Goal: Transaction & Acquisition: Purchase product/service

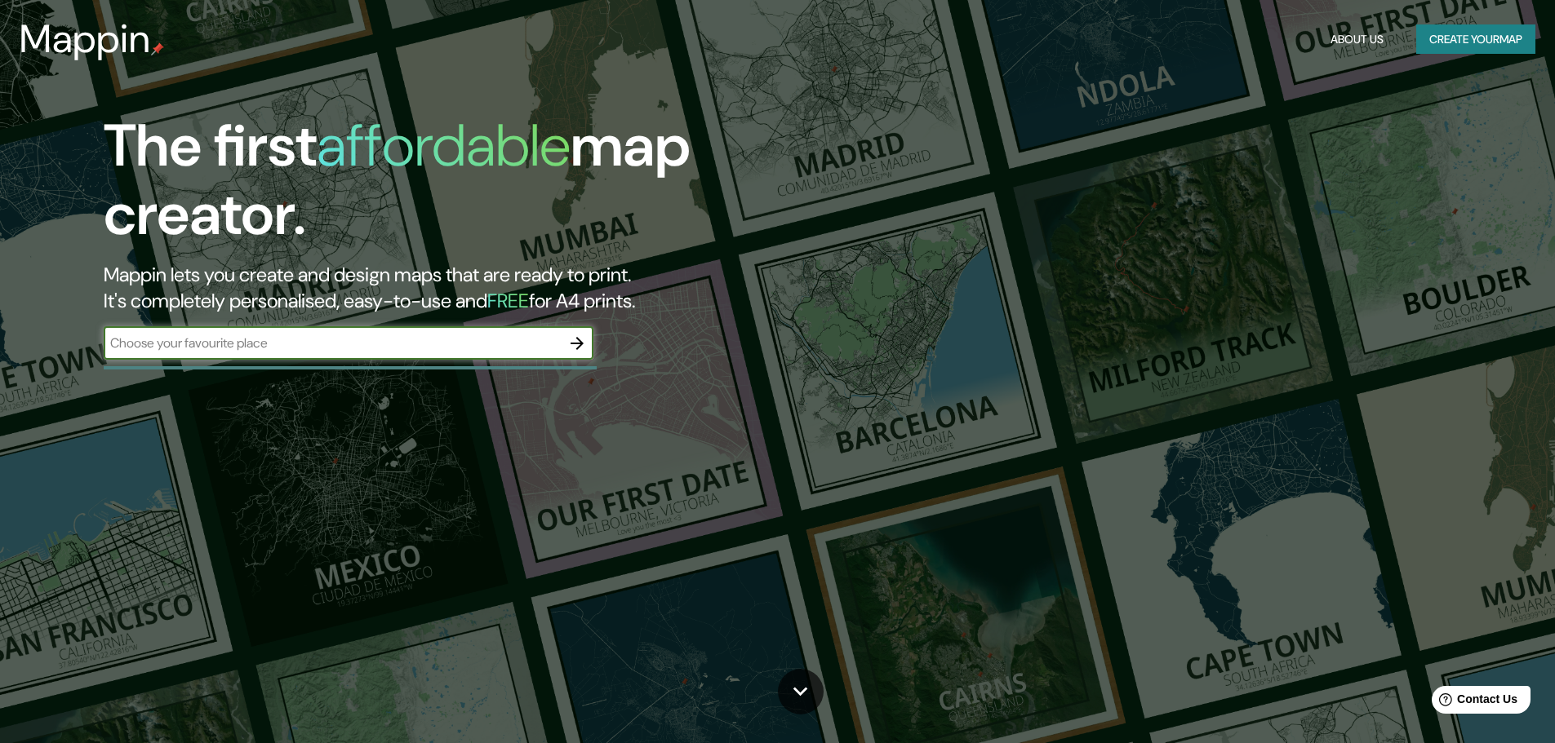
click at [509, 344] on input "text" at bounding box center [332, 343] width 457 height 19
click at [572, 341] on icon "button" at bounding box center [577, 344] width 20 height 20
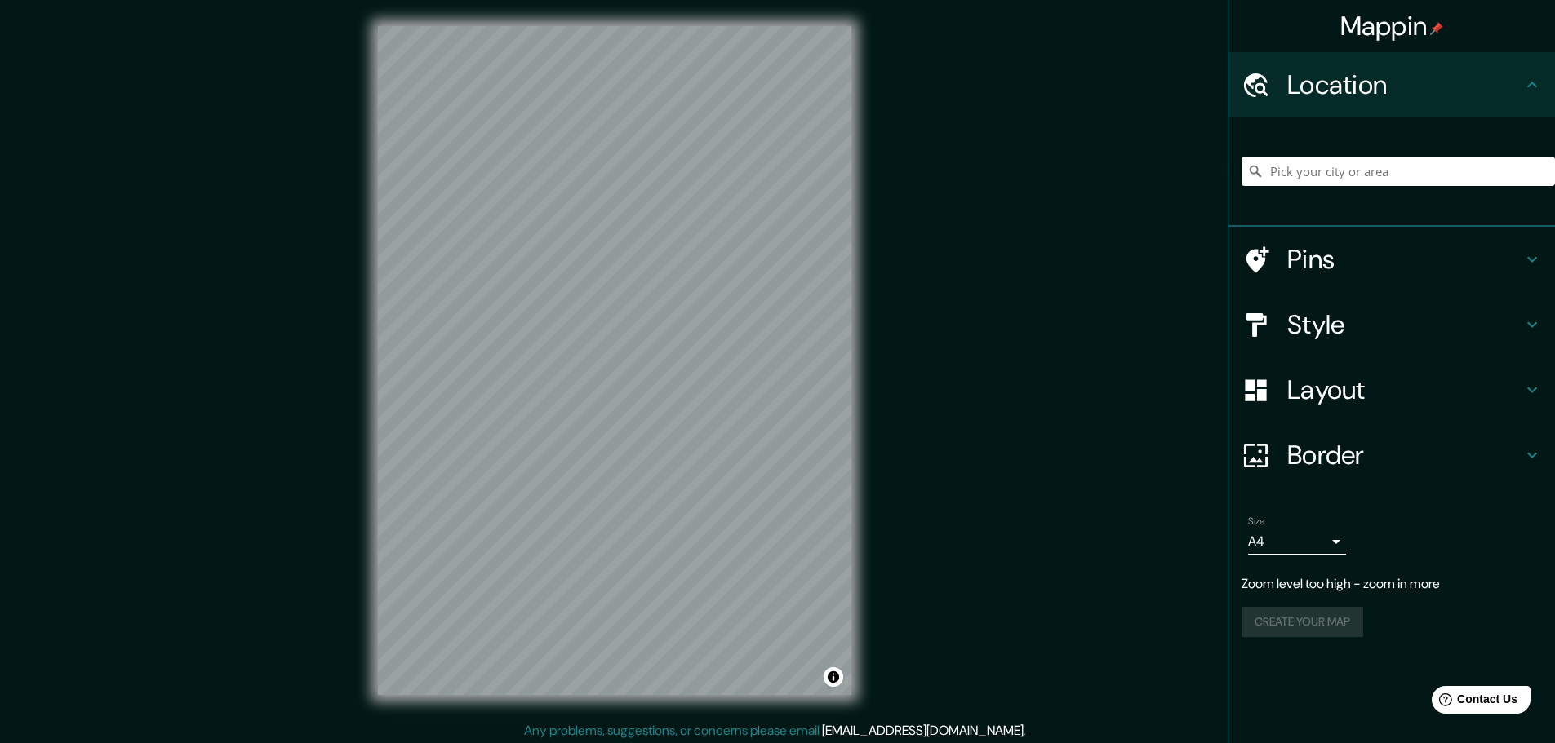
click at [884, 317] on div "Mappin Location Pins Style Layout Border Choose a border. Hint : you can make l…" at bounding box center [777, 373] width 1555 height 747
click at [1484, 87] on h4 "Location" at bounding box center [1404, 85] width 235 height 33
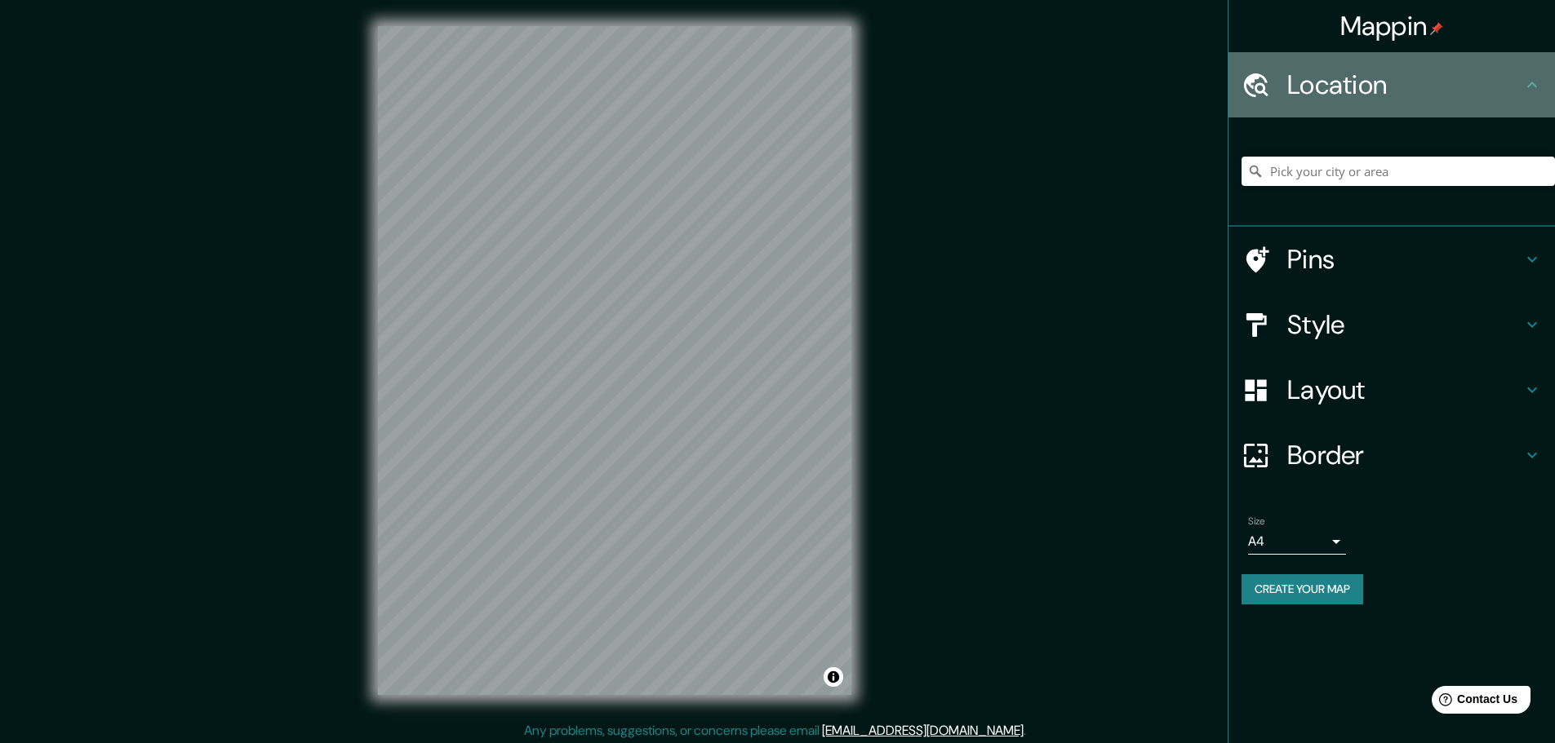
click at [1433, 91] on h4 "Location" at bounding box center [1404, 85] width 235 height 33
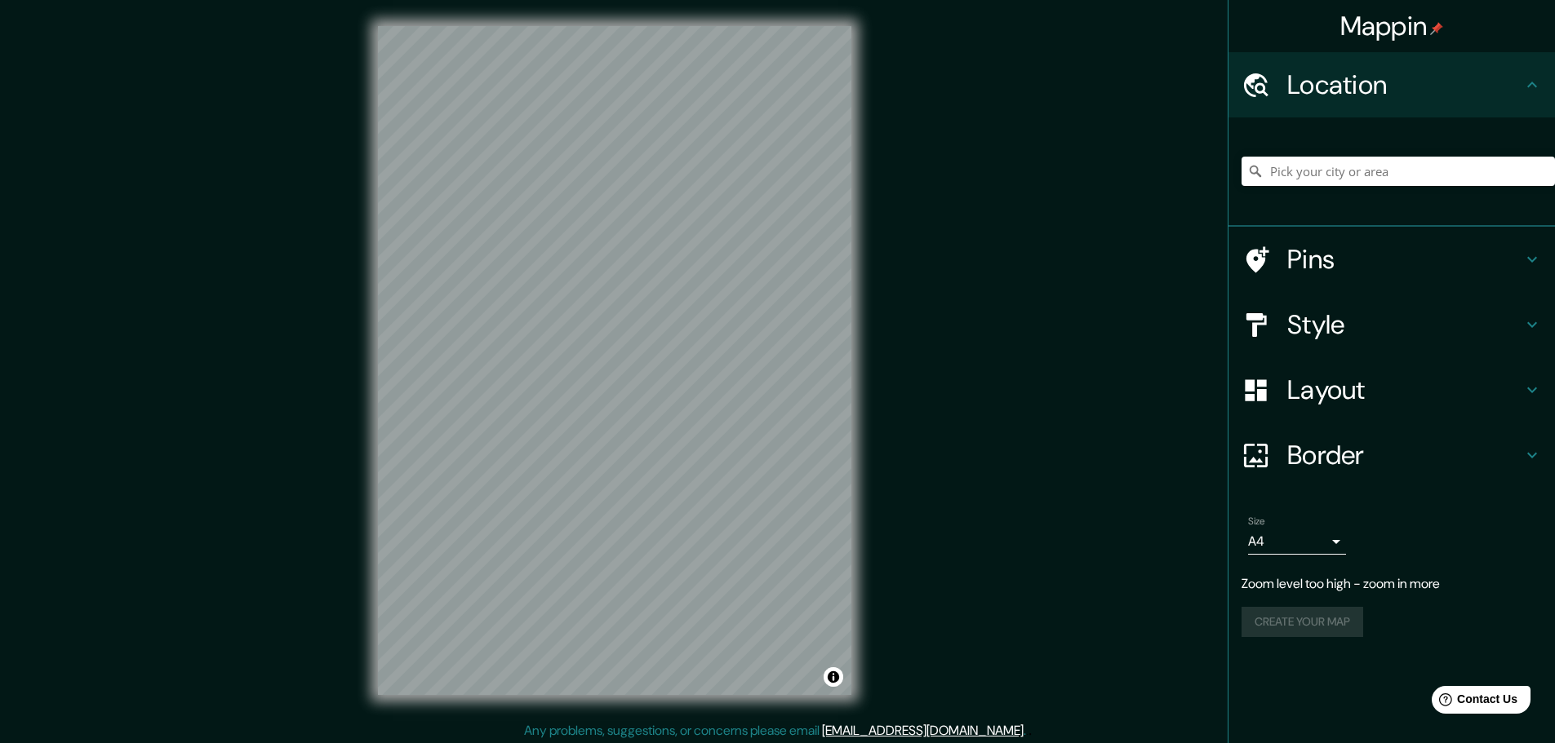
click at [242, 82] on div "Mappin Location Pins Style Layout Border Choose a border. Hint : you can make l…" at bounding box center [777, 373] width 1555 height 747
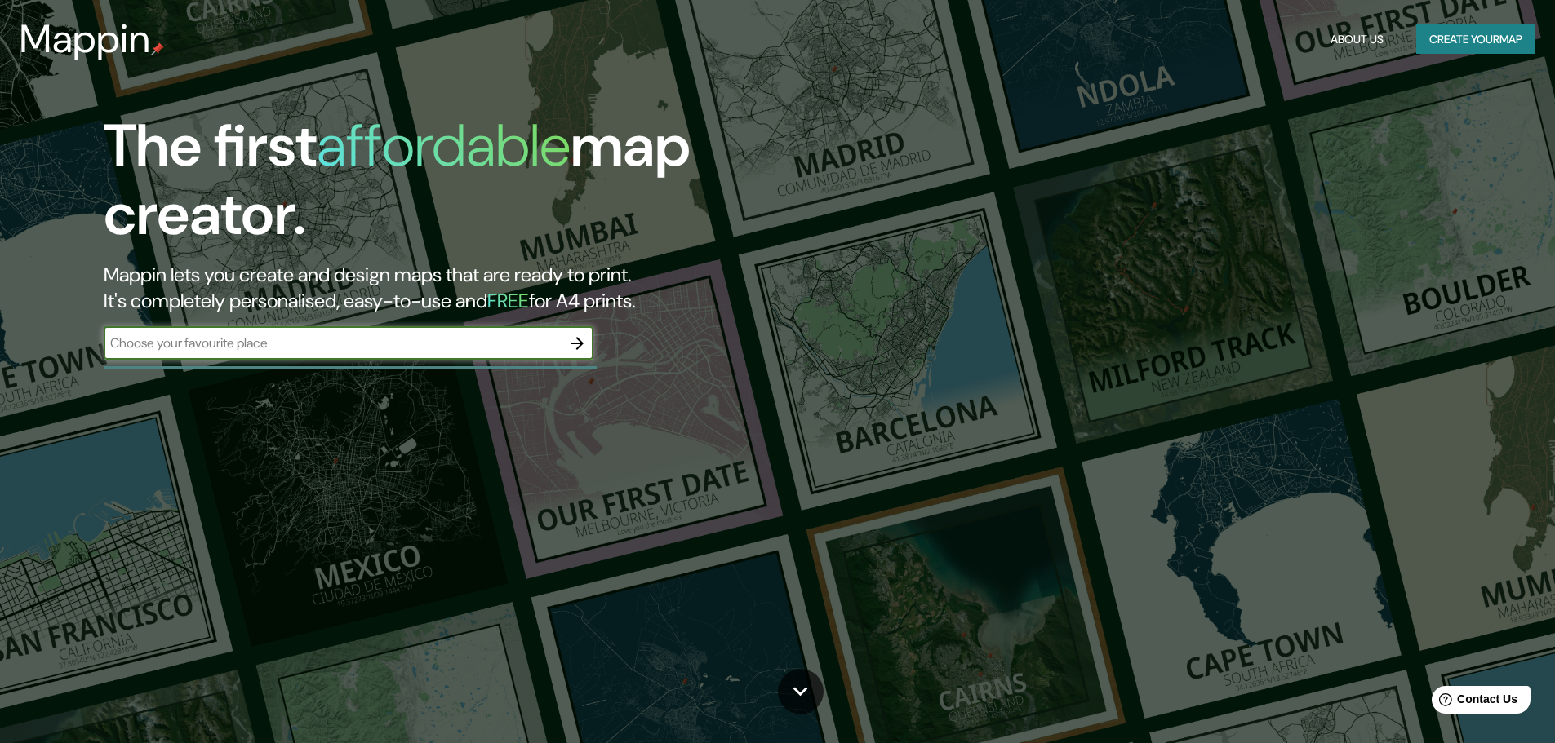
click at [352, 324] on div "The first affordable map creator. Mappin lets you create and design maps that a…" at bounding box center [492, 244] width 933 height 264
click at [348, 343] on input "text" at bounding box center [332, 343] width 457 height 19
type input "pachuca"
click at [573, 344] on icon "button" at bounding box center [576, 343] width 13 height 13
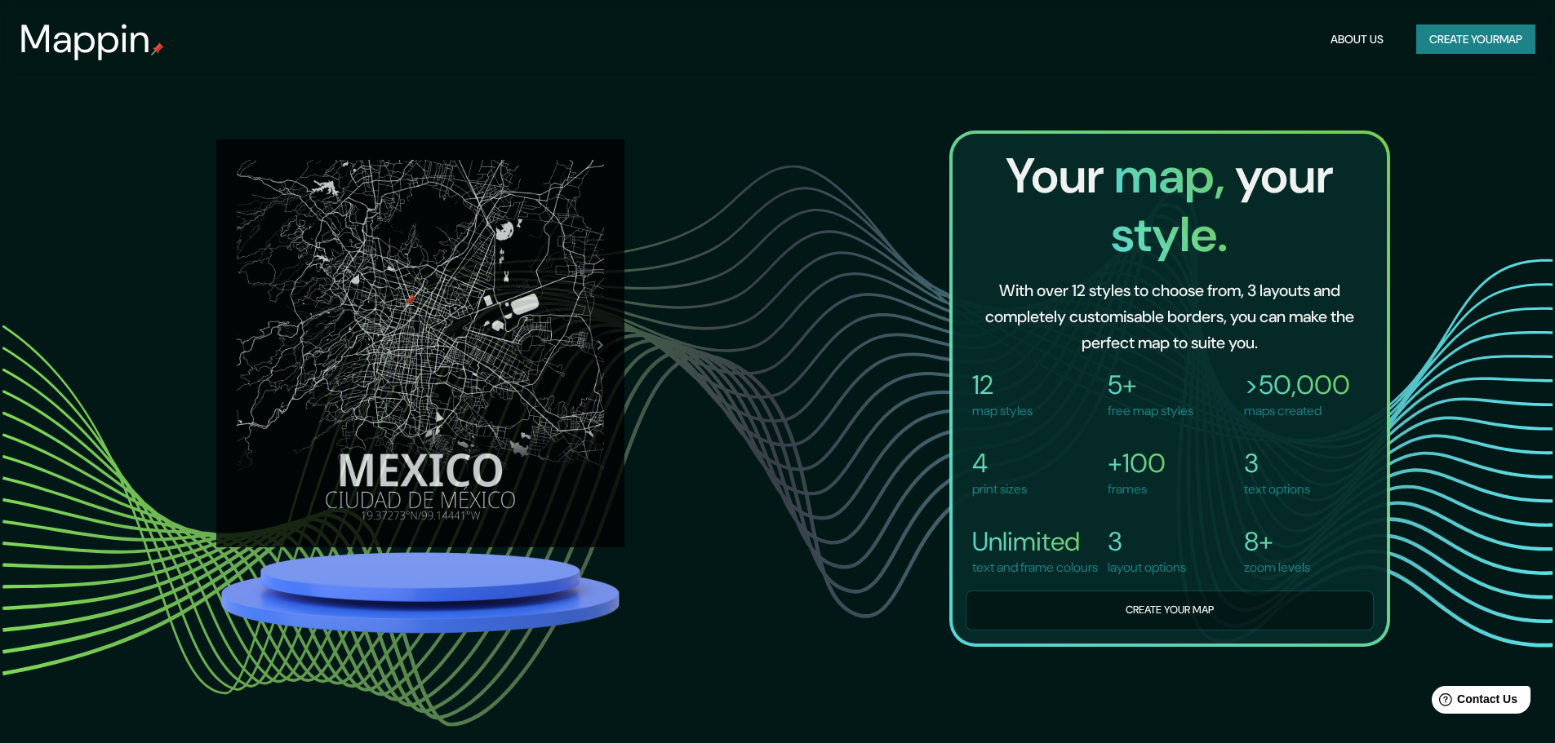
scroll to position [1523, 0]
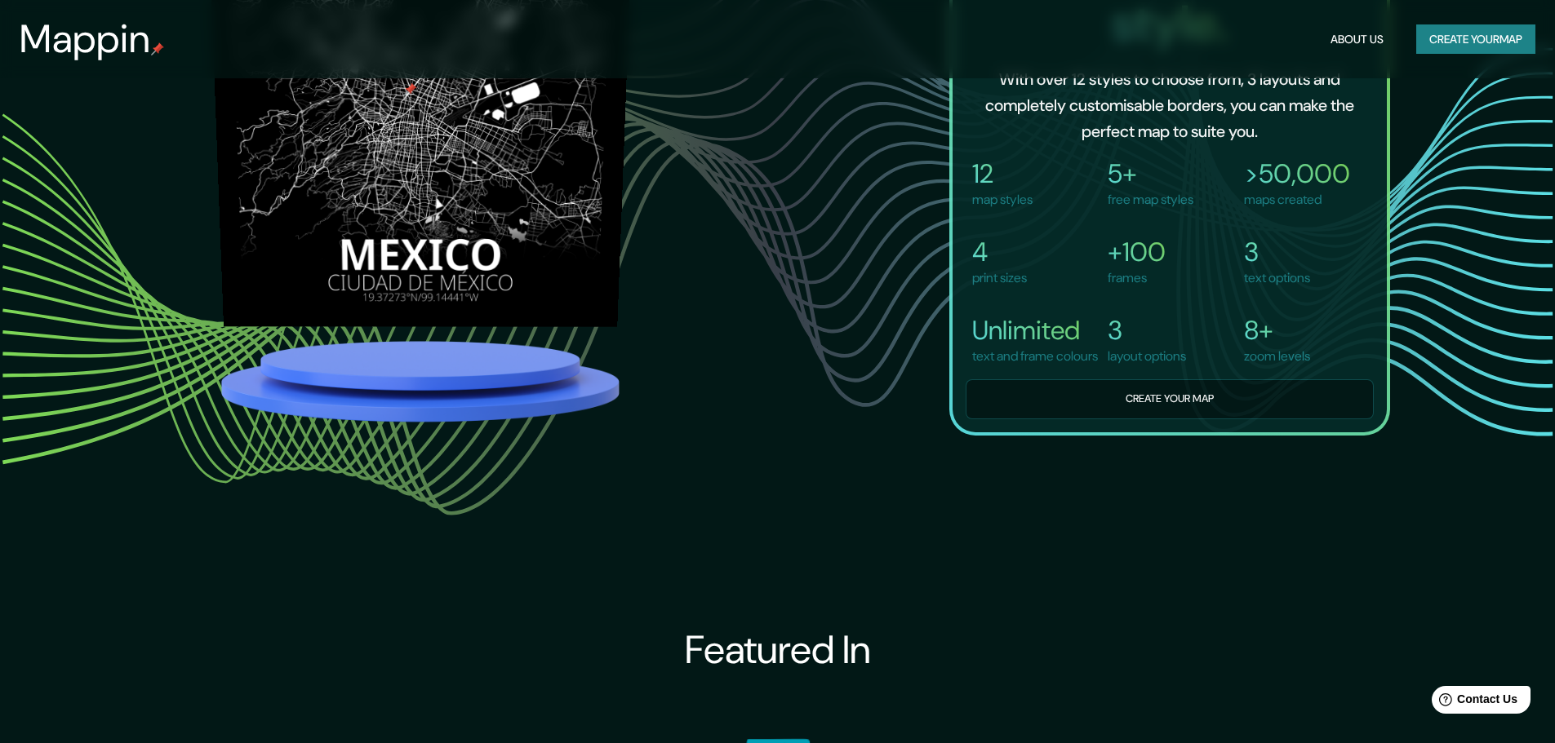
click at [404, 231] on img at bounding box center [421, 124] width 424 height 405
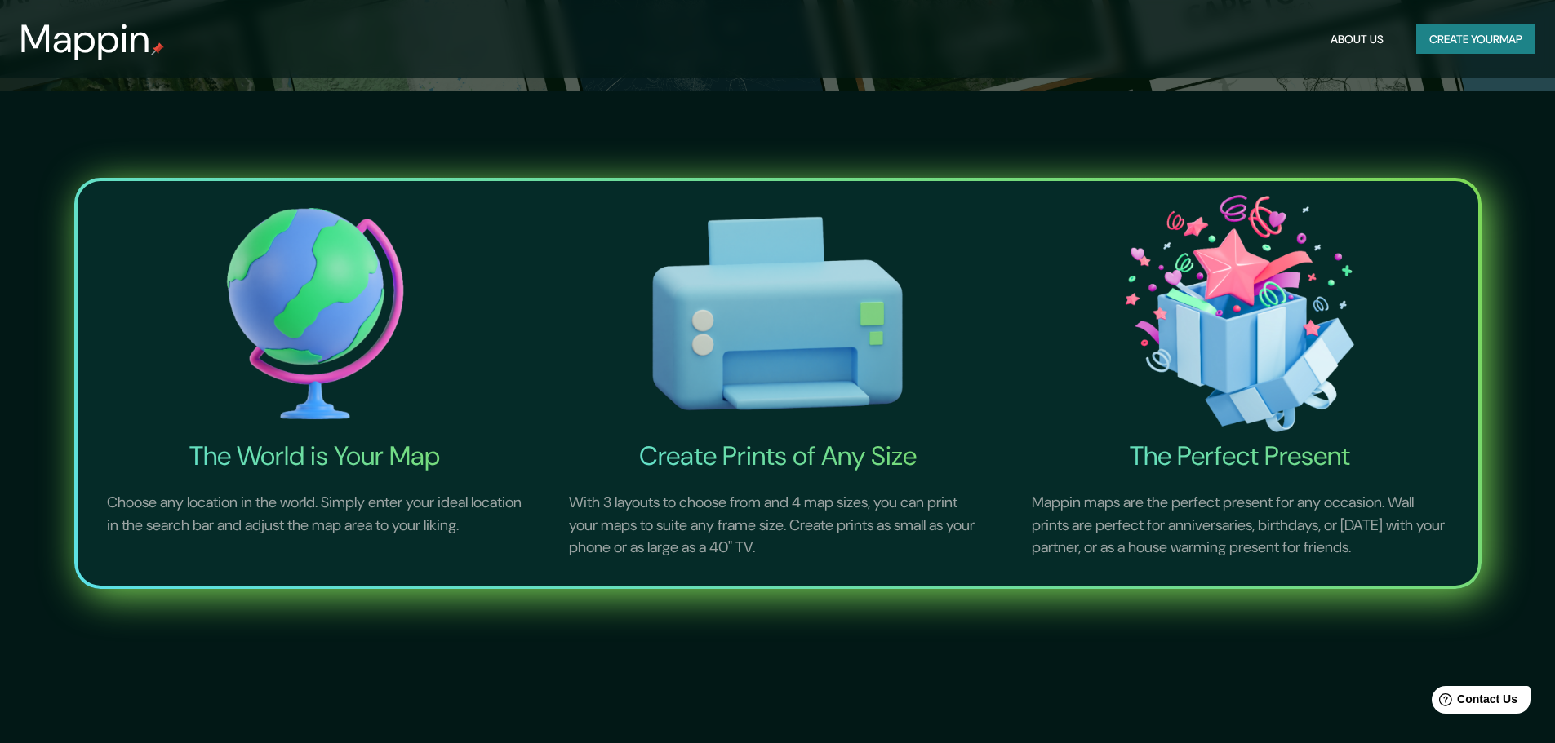
scroll to position [0, 0]
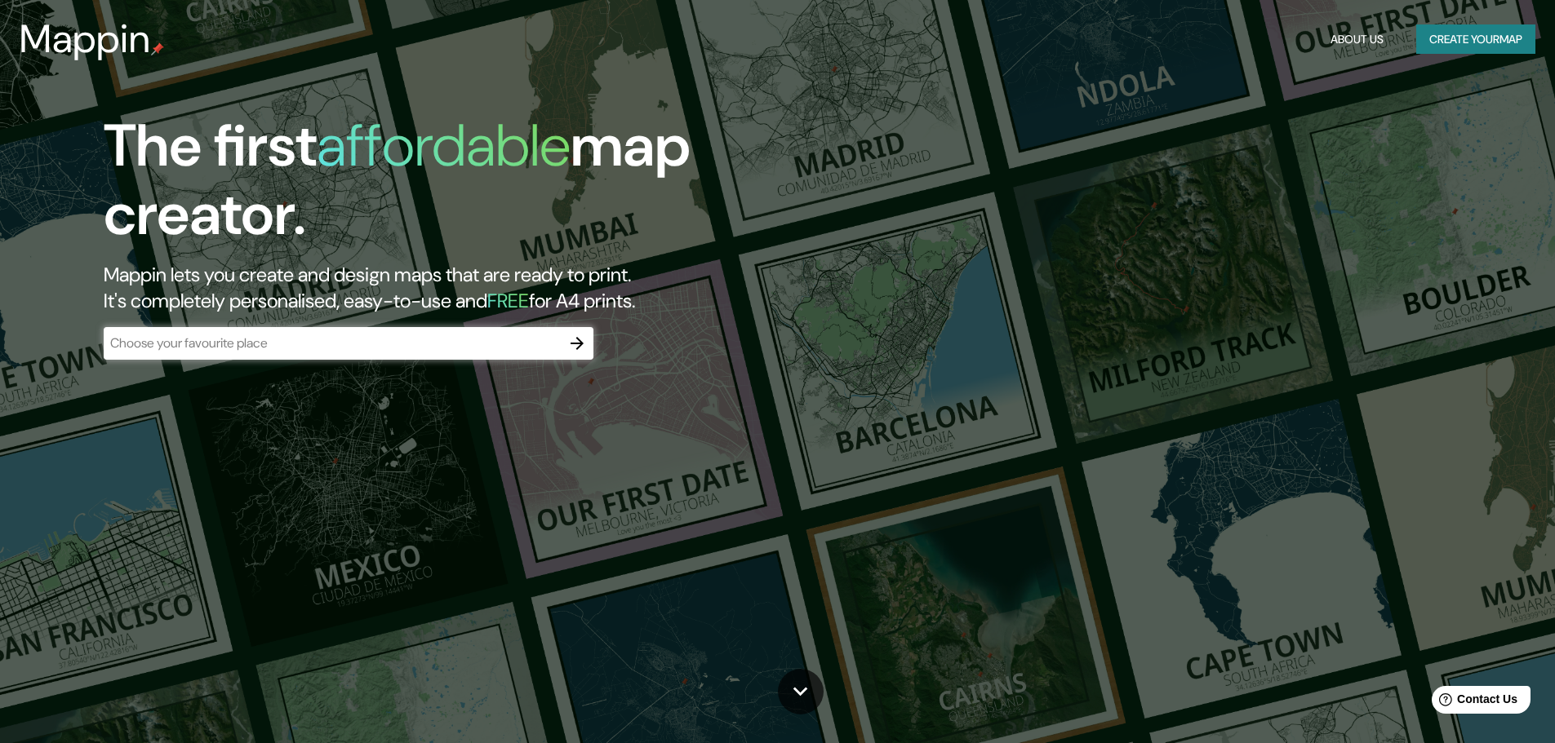
click at [415, 328] on div "​" at bounding box center [349, 343] width 490 height 33
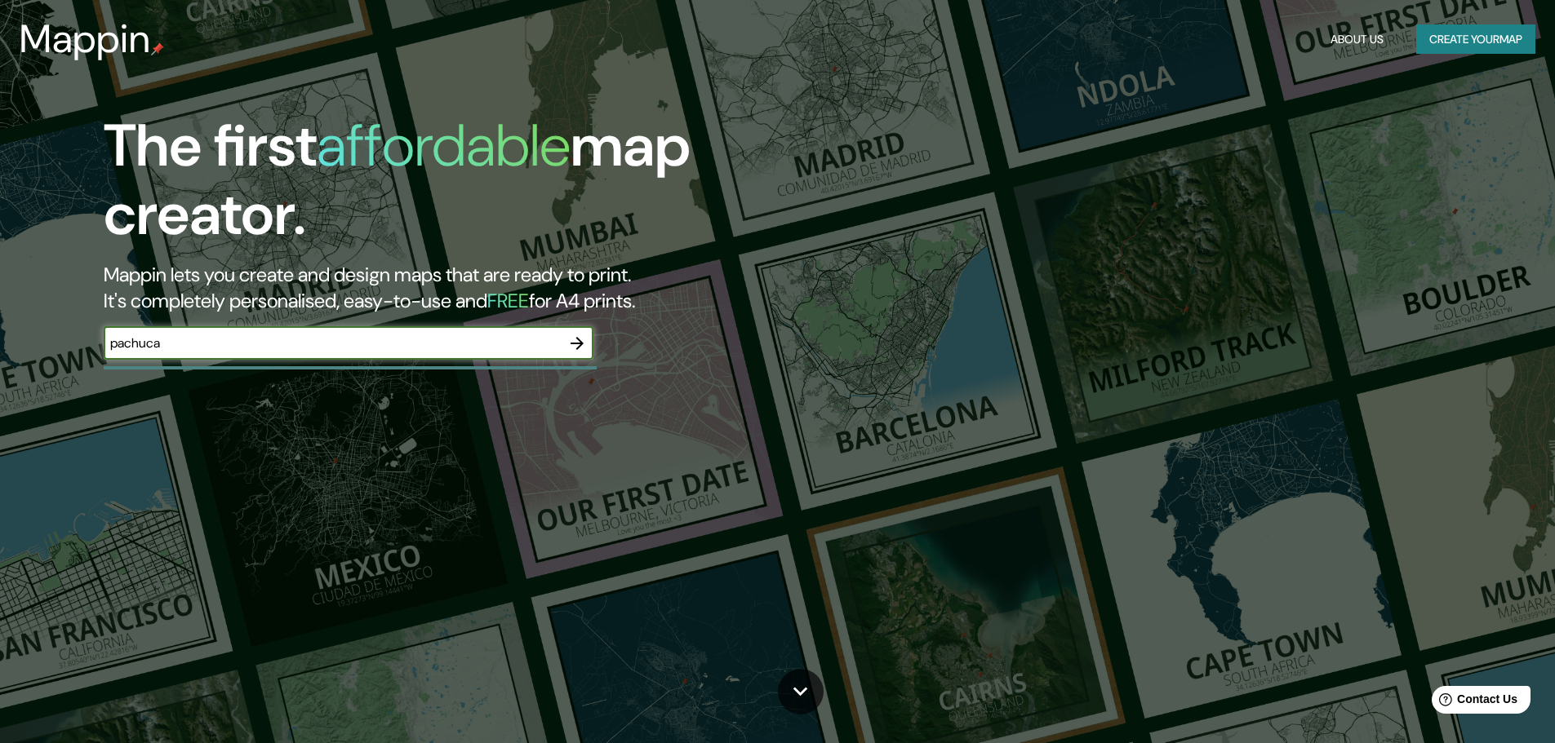
type input "pachuca"
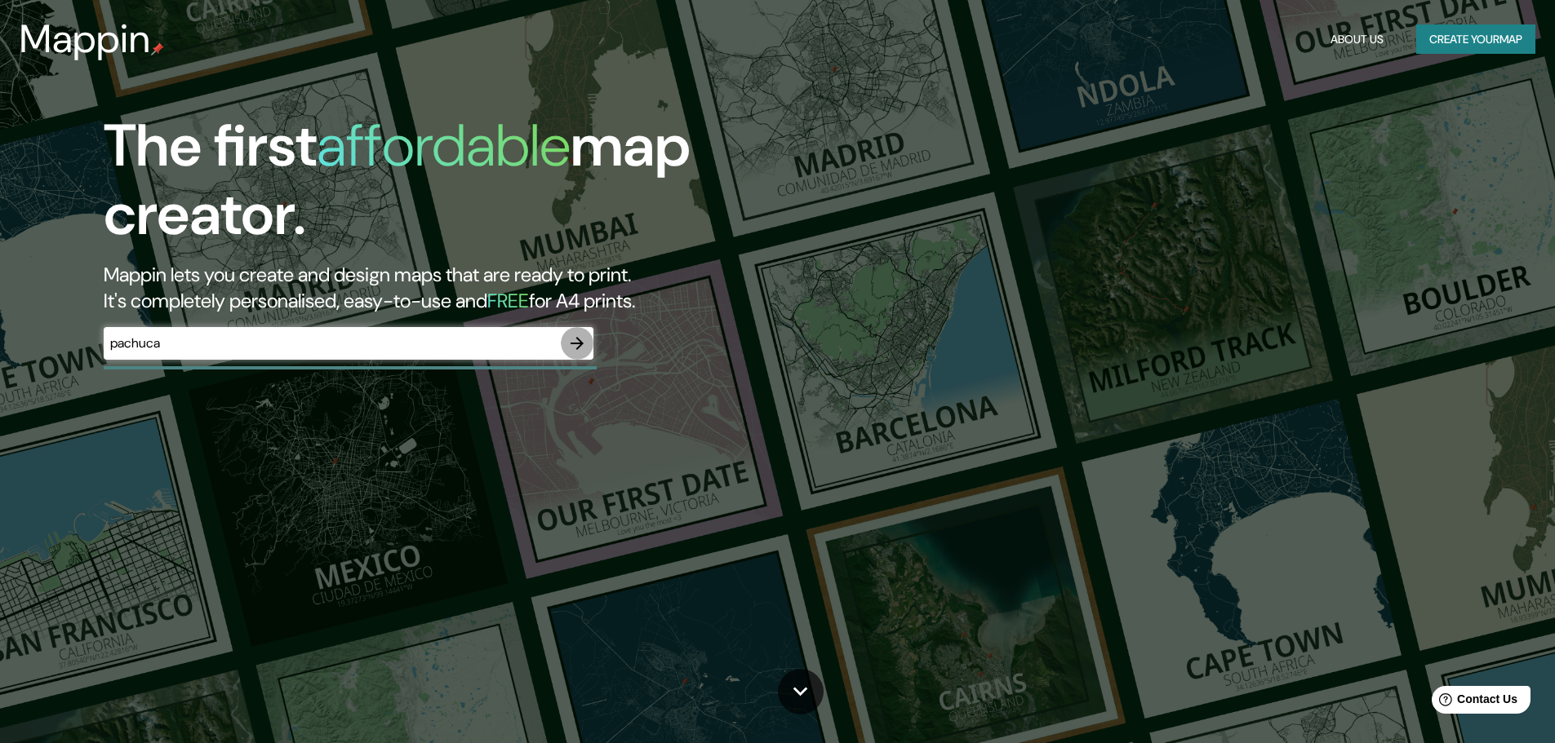
click at [578, 358] on button "button" at bounding box center [577, 343] width 33 height 33
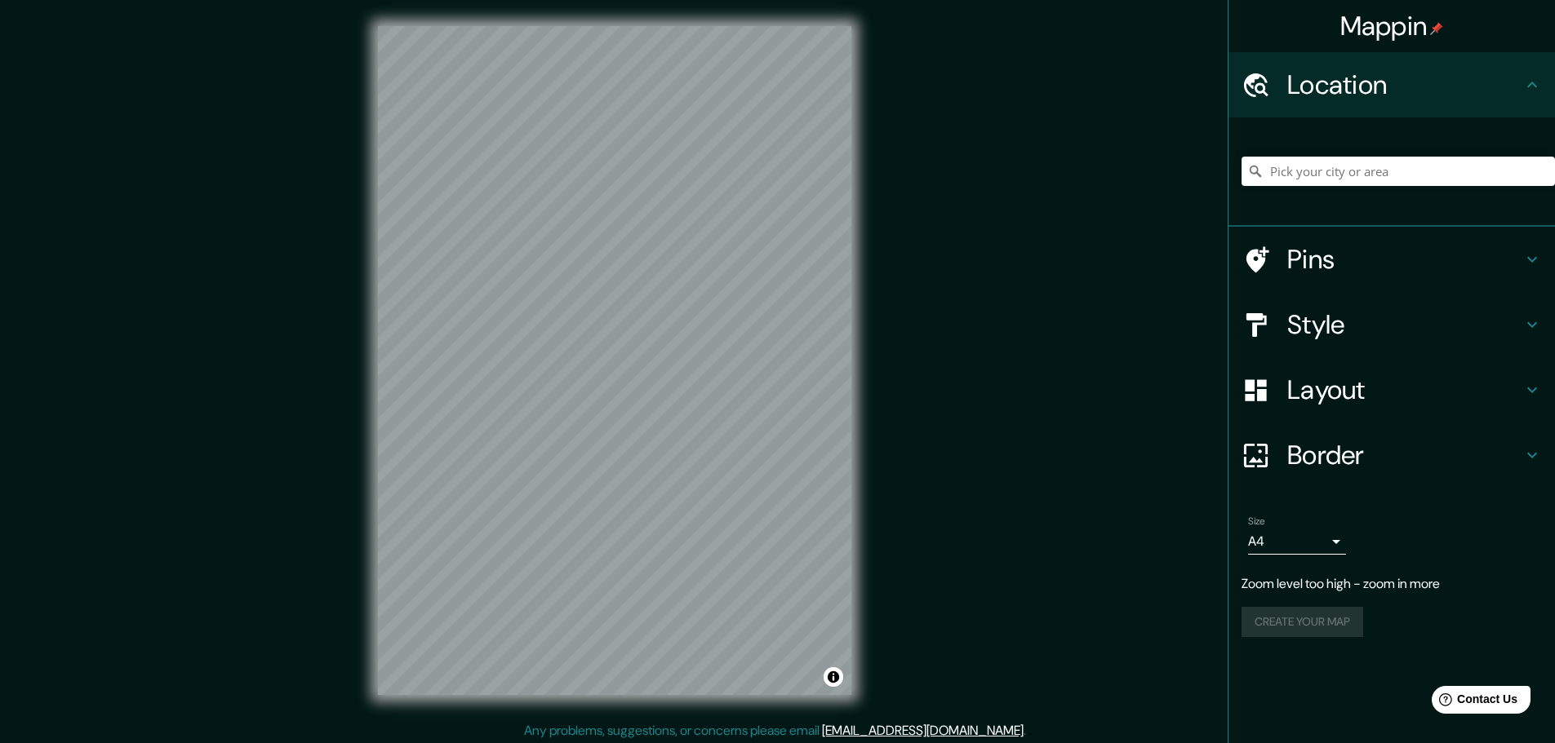
click at [1359, 442] on h4 "Border" at bounding box center [1404, 455] width 235 height 33
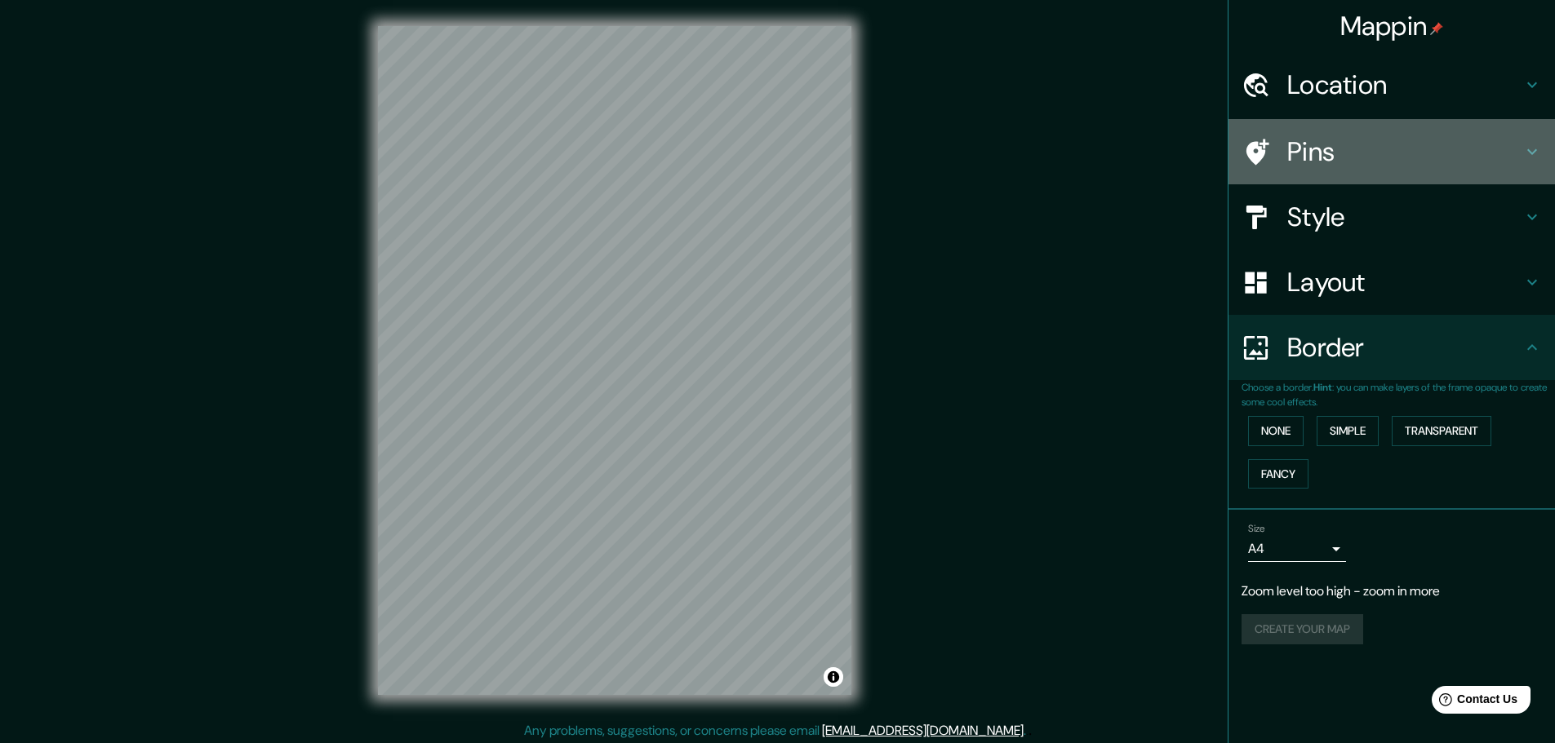
click at [1304, 176] on div "Pins" at bounding box center [1391, 151] width 326 height 65
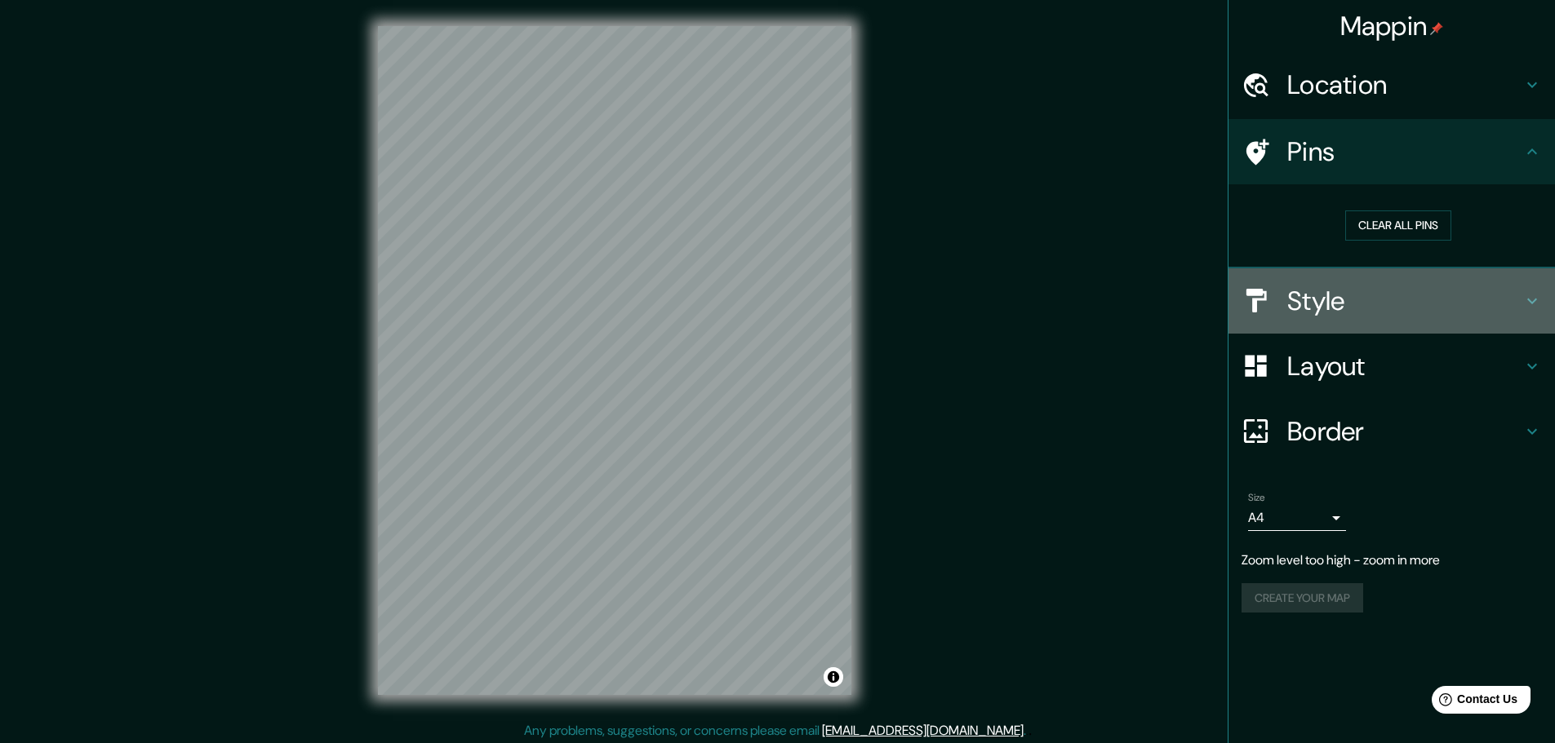
click at [1319, 291] on h4 "Style" at bounding box center [1404, 301] width 235 height 33
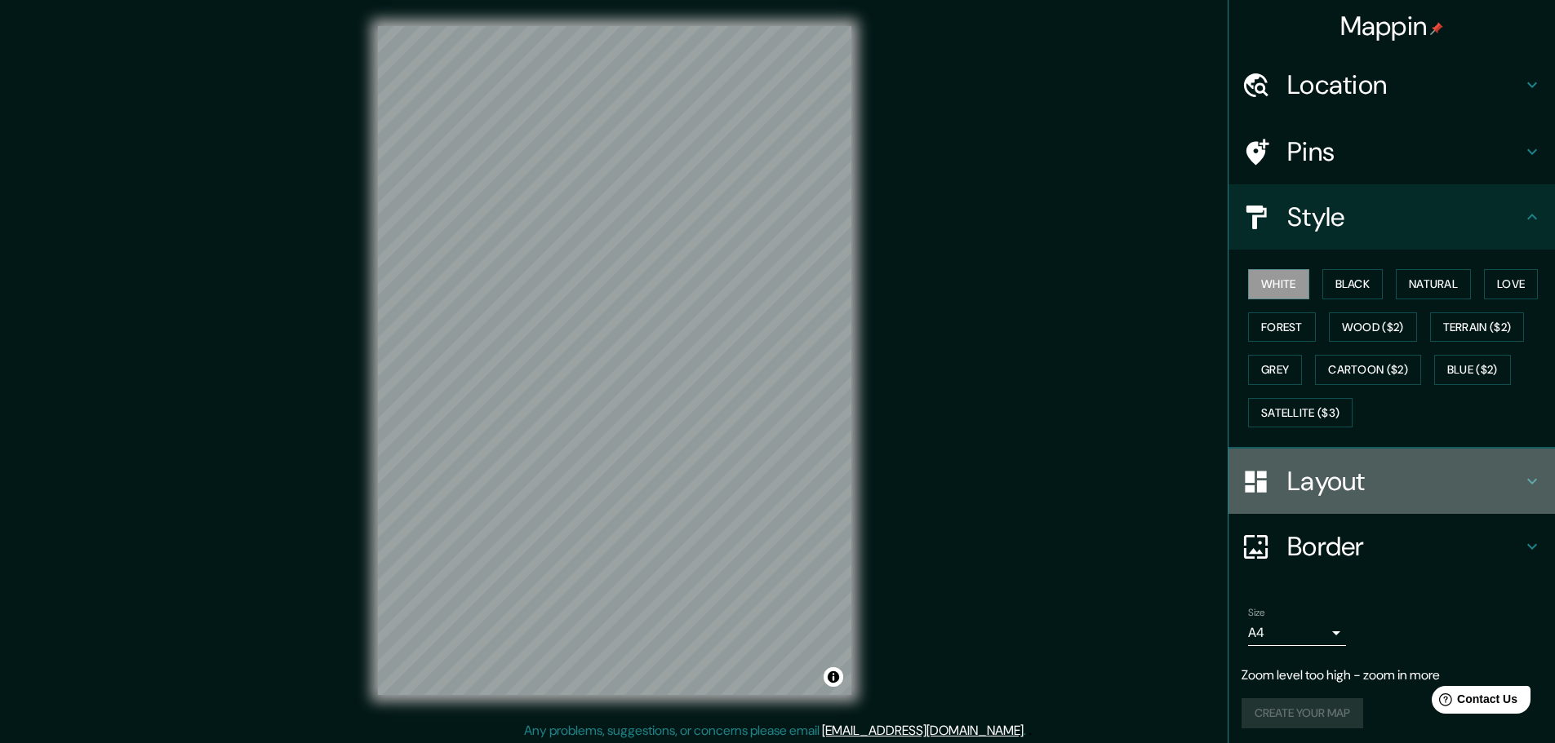
click at [1315, 479] on h4 "Layout" at bounding box center [1404, 481] width 235 height 33
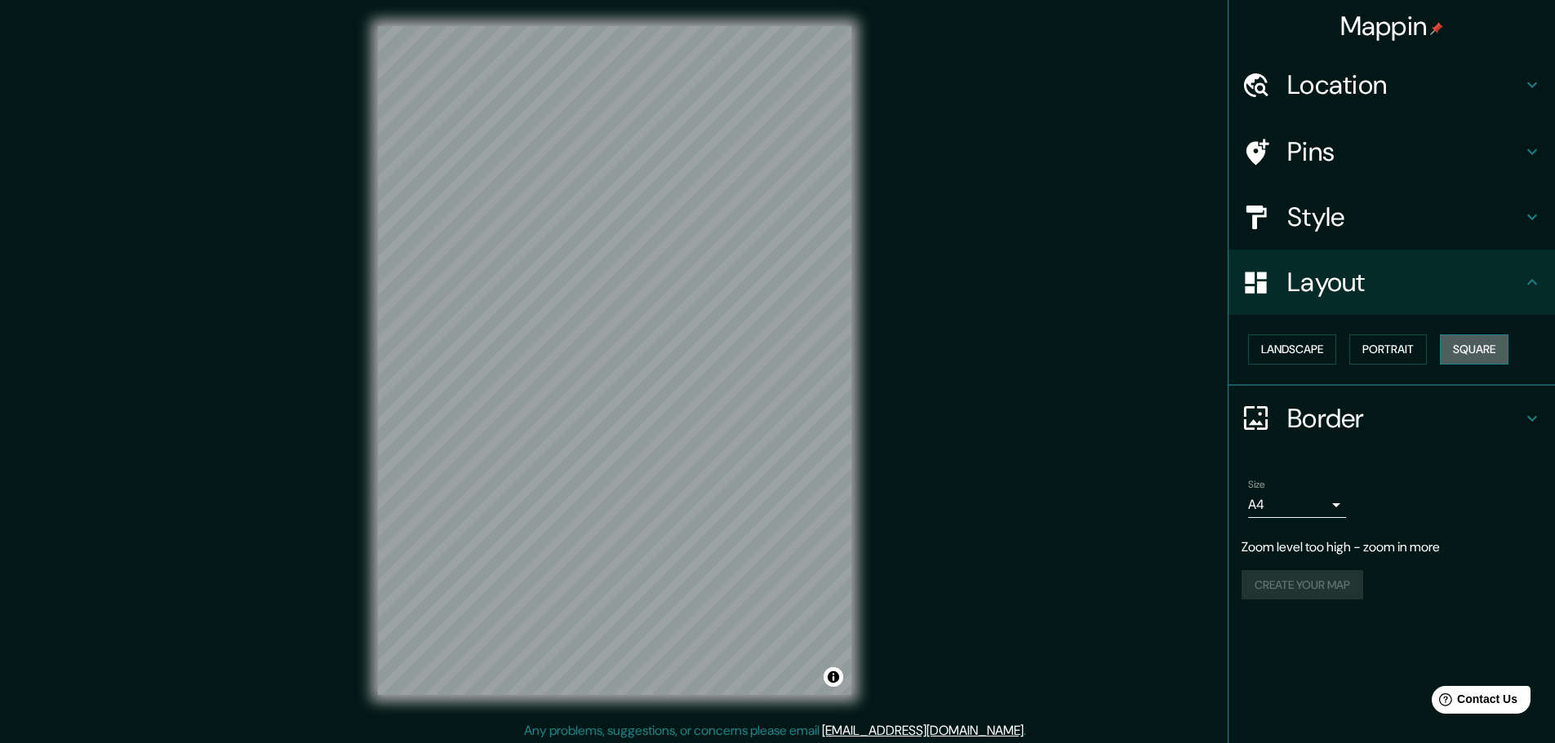
click at [1456, 358] on button "Square" at bounding box center [1473, 350] width 69 height 30
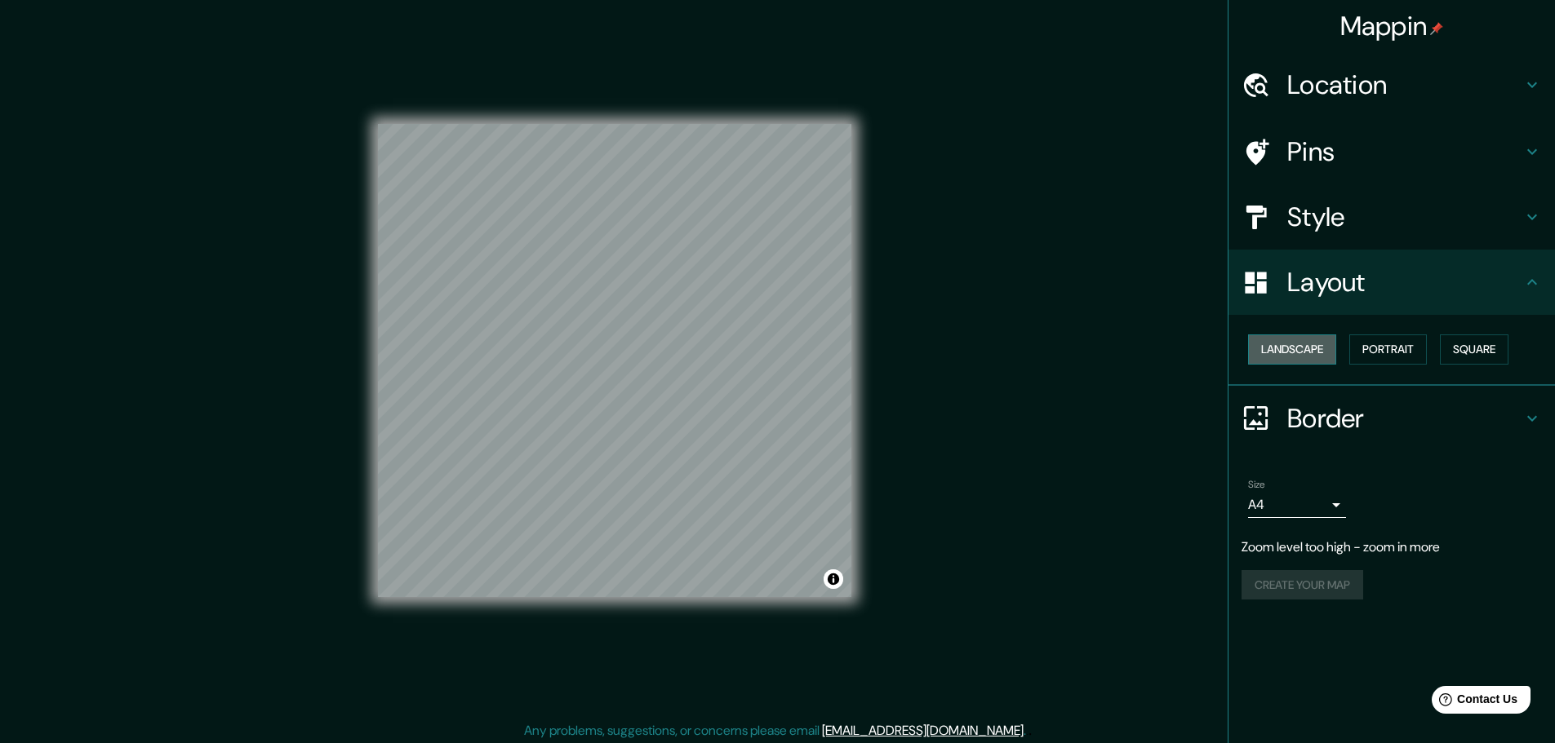
click at [1285, 354] on button "Landscape" at bounding box center [1292, 350] width 88 height 30
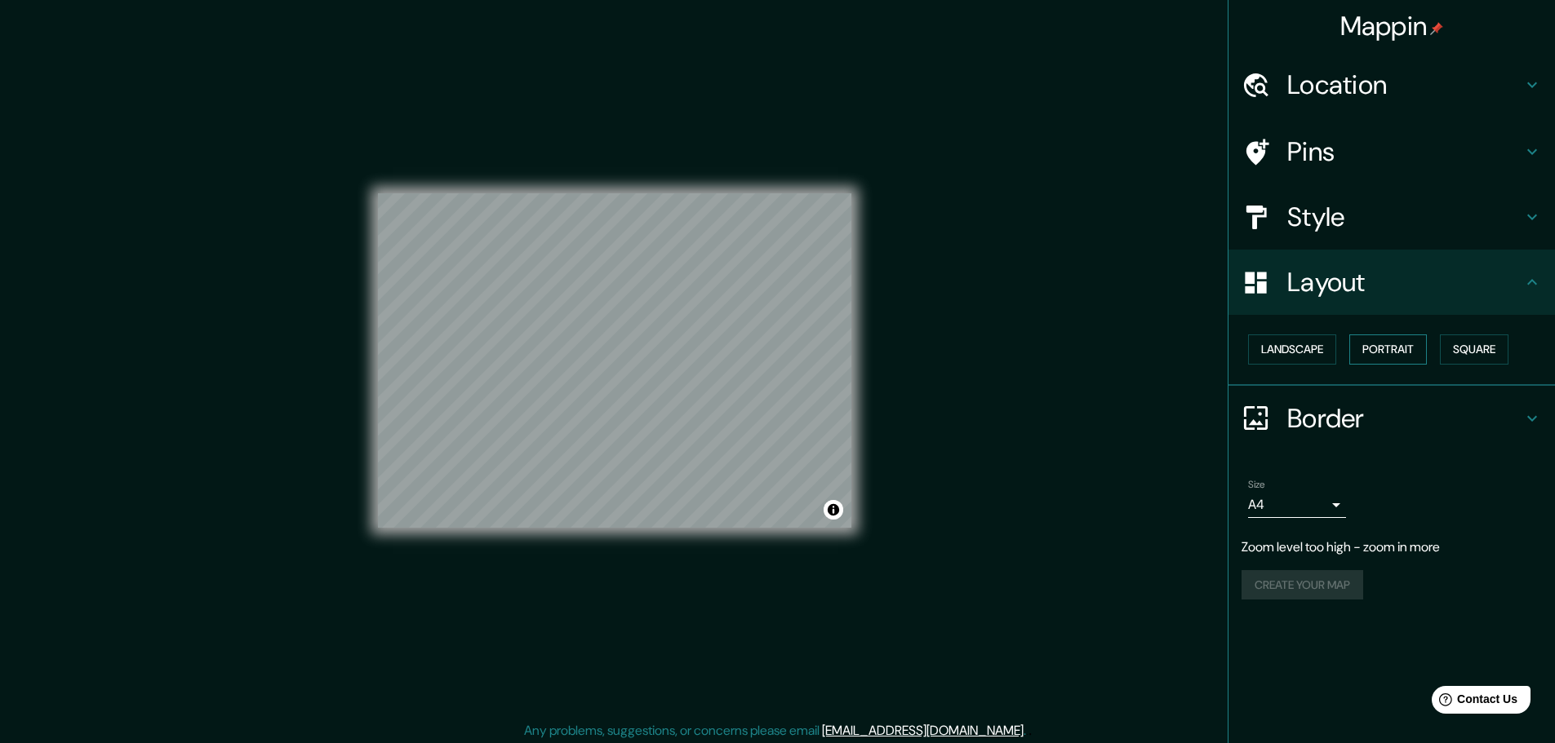
click at [1377, 351] on button "Portrait" at bounding box center [1388, 350] width 78 height 30
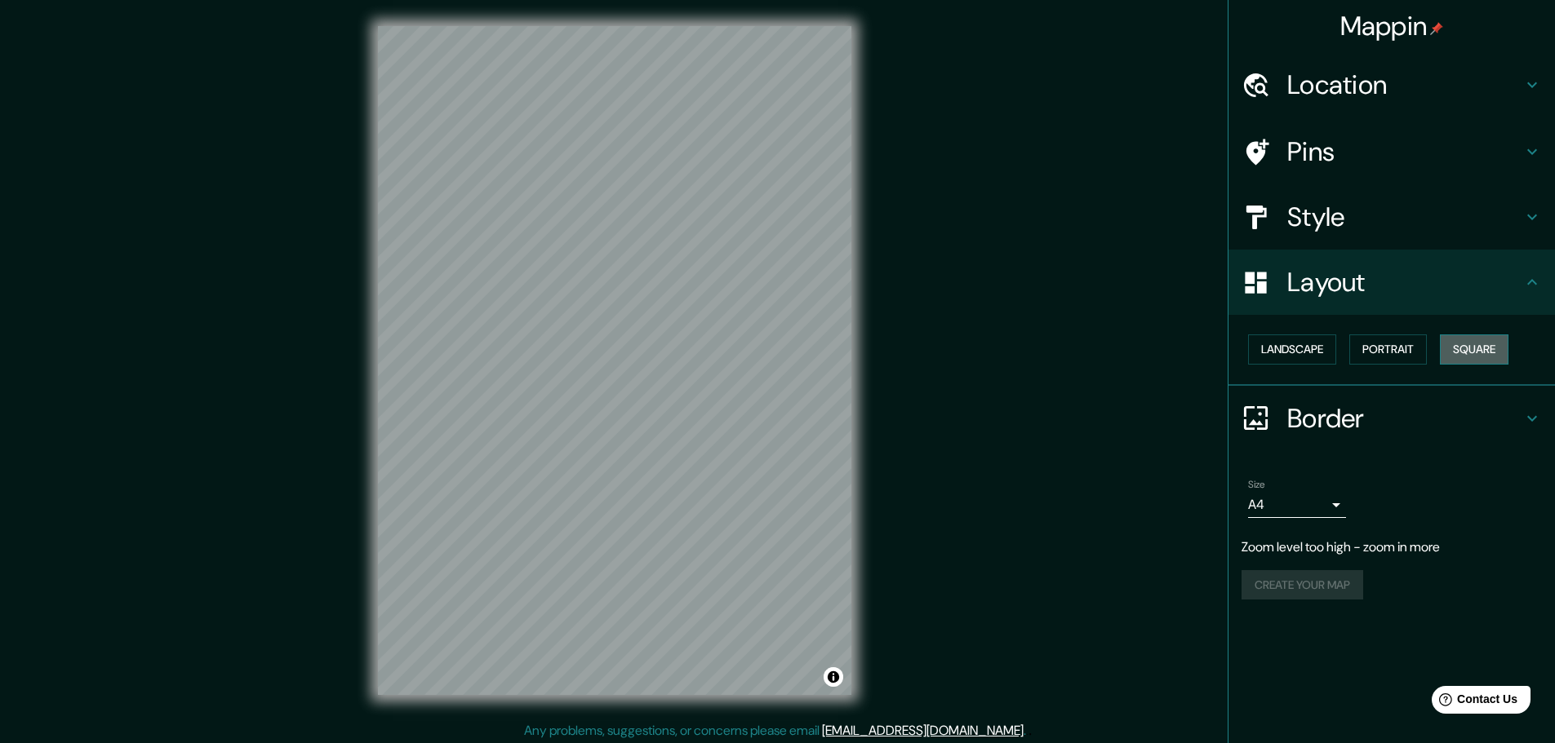
click at [1475, 350] on button "Square" at bounding box center [1473, 350] width 69 height 30
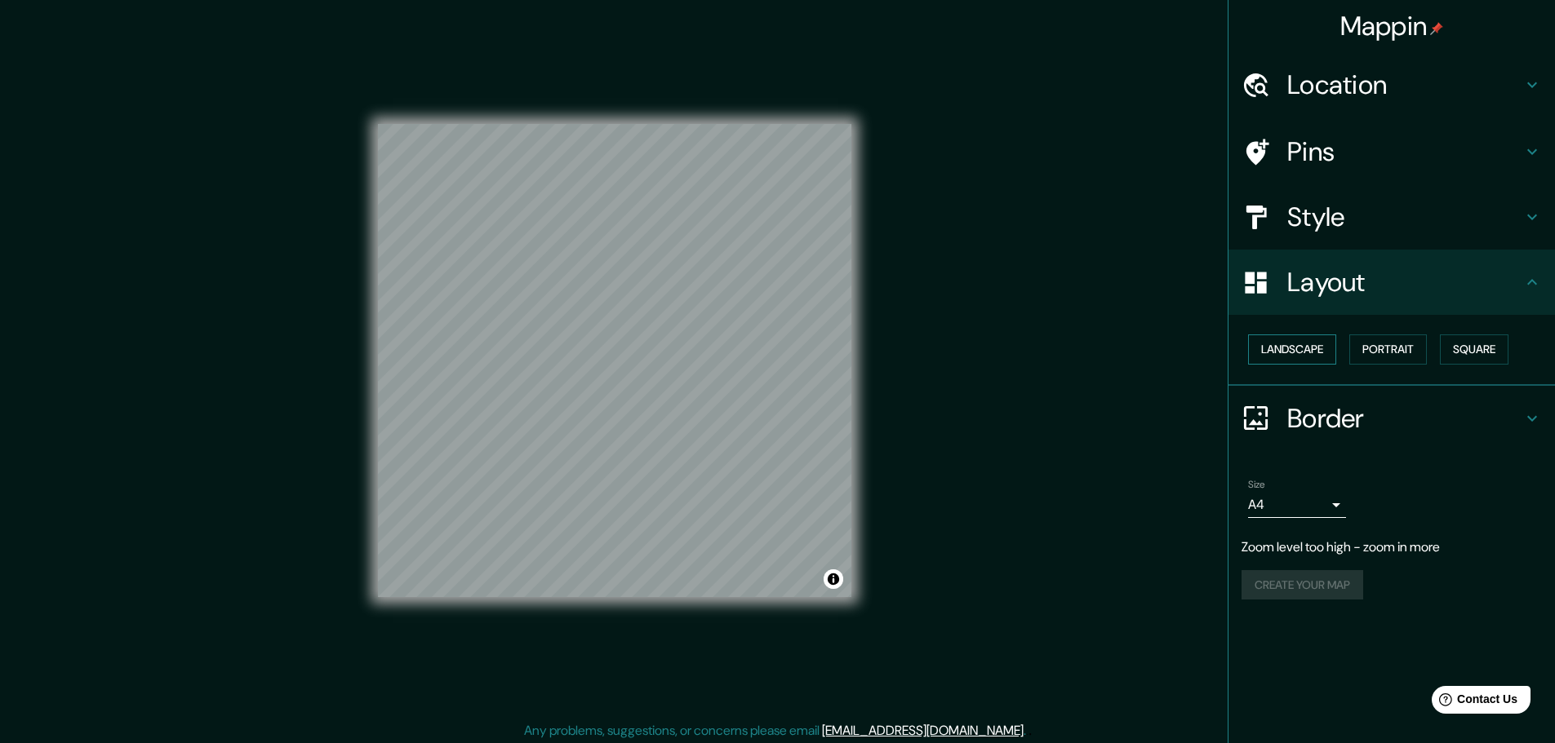
click at [1290, 345] on button "Landscape" at bounding box center [1292, 350] width 88 height 30
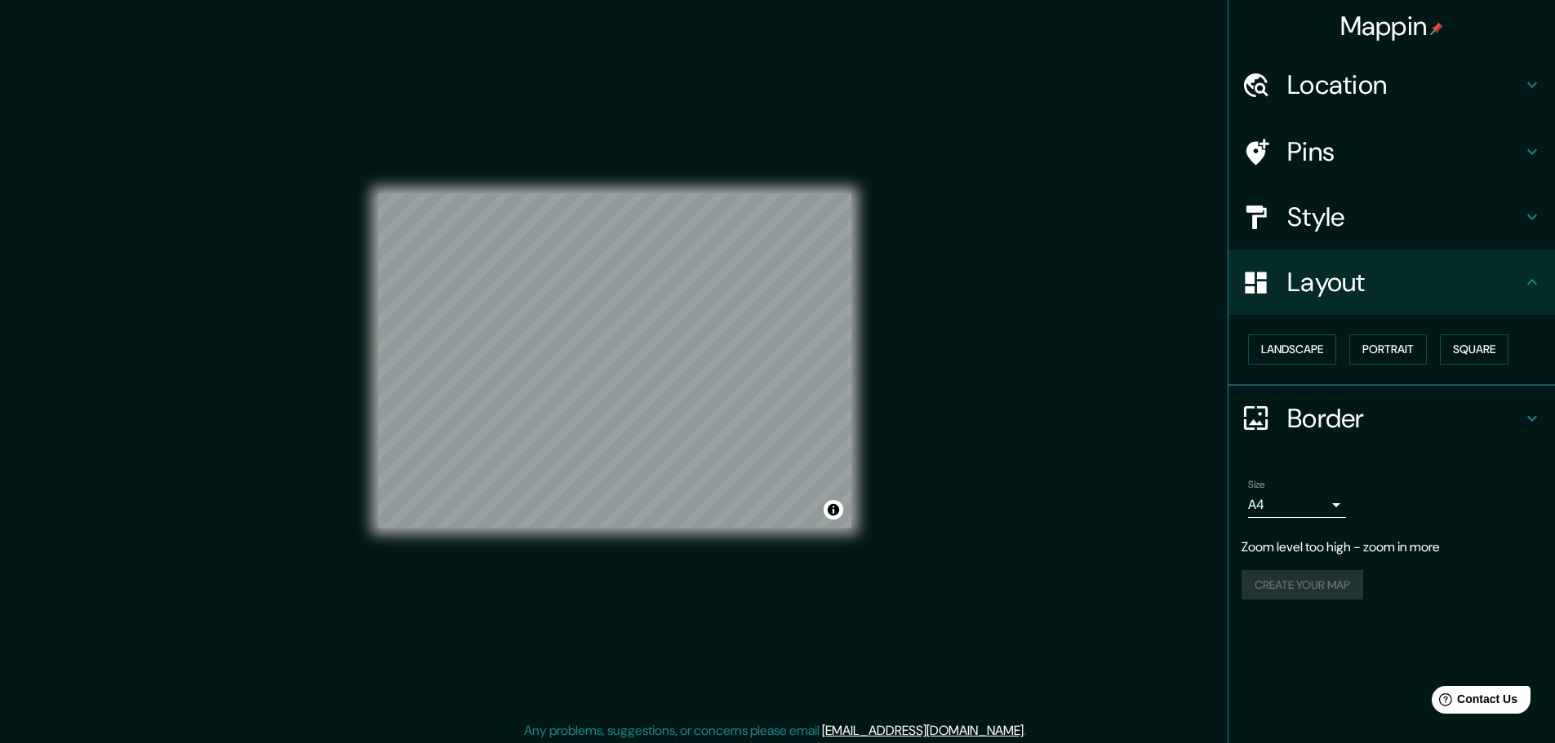
click at [1328, 154] on h4 "Pins" at bounding box center [1404, 151] width 235 height 33
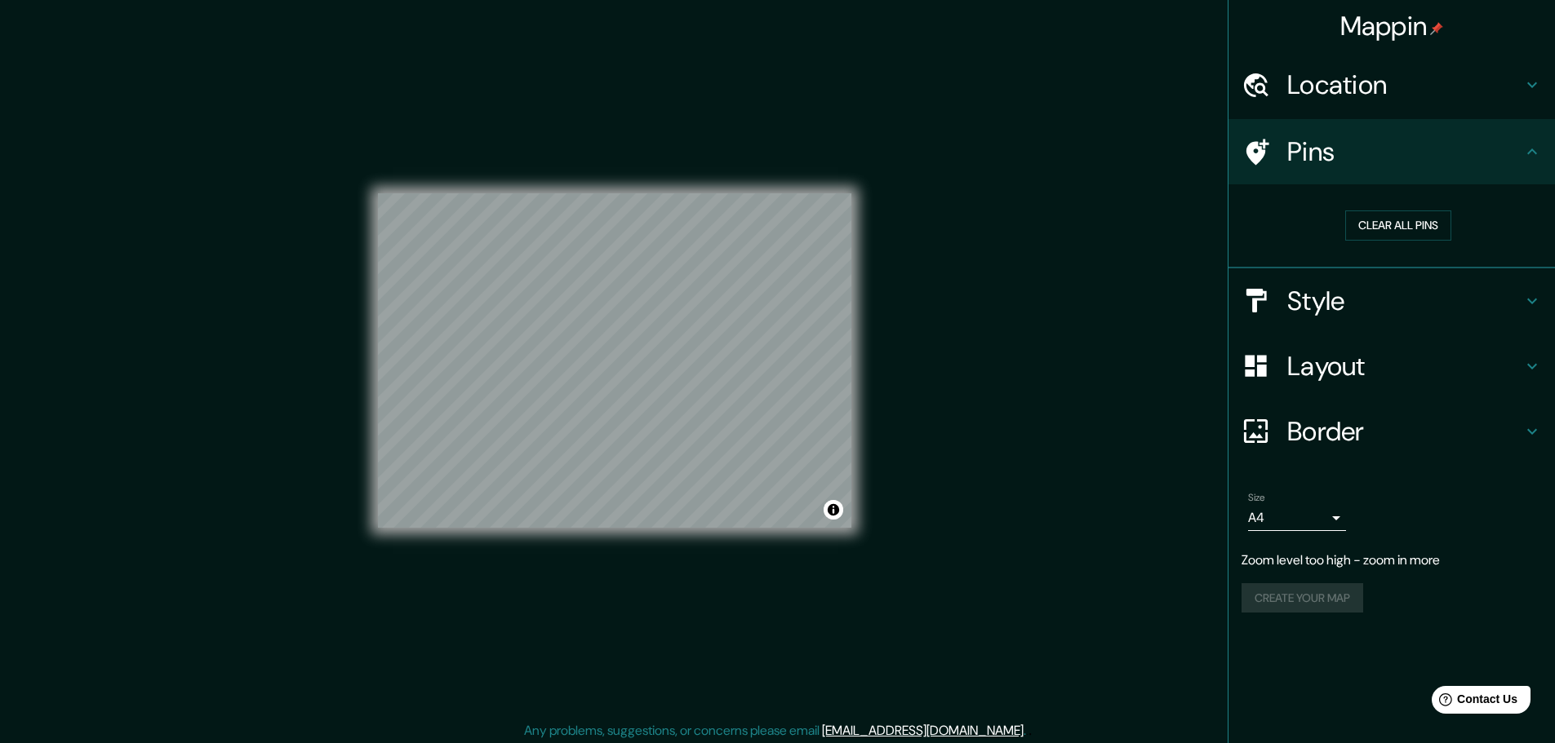
click at [1328, 154] on h4 "Pins" at bounding box center [1404, 151] width 235 height 33
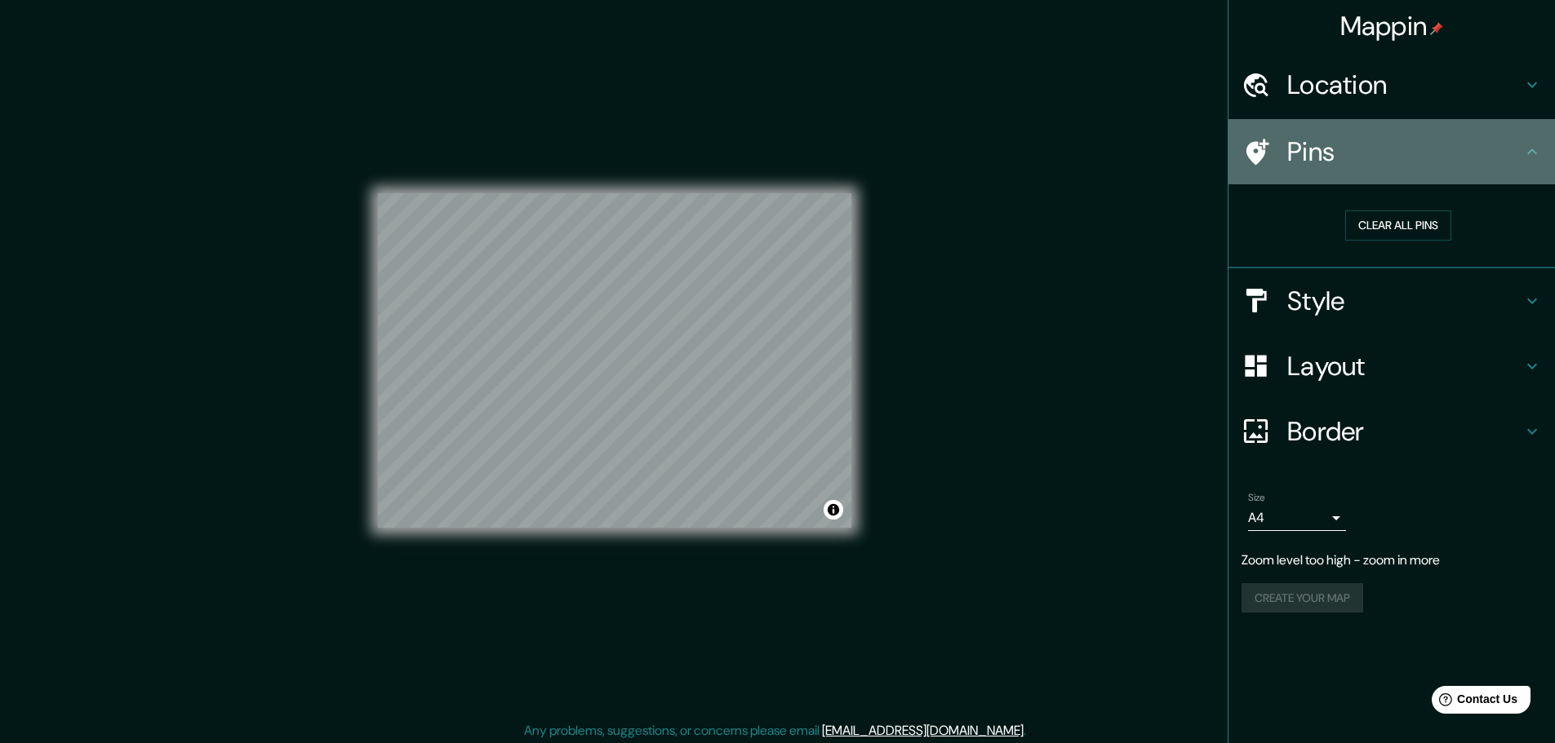
click at [1476, 130] on div "Pins" at bounding box center [1391, 151] width 326 height 65
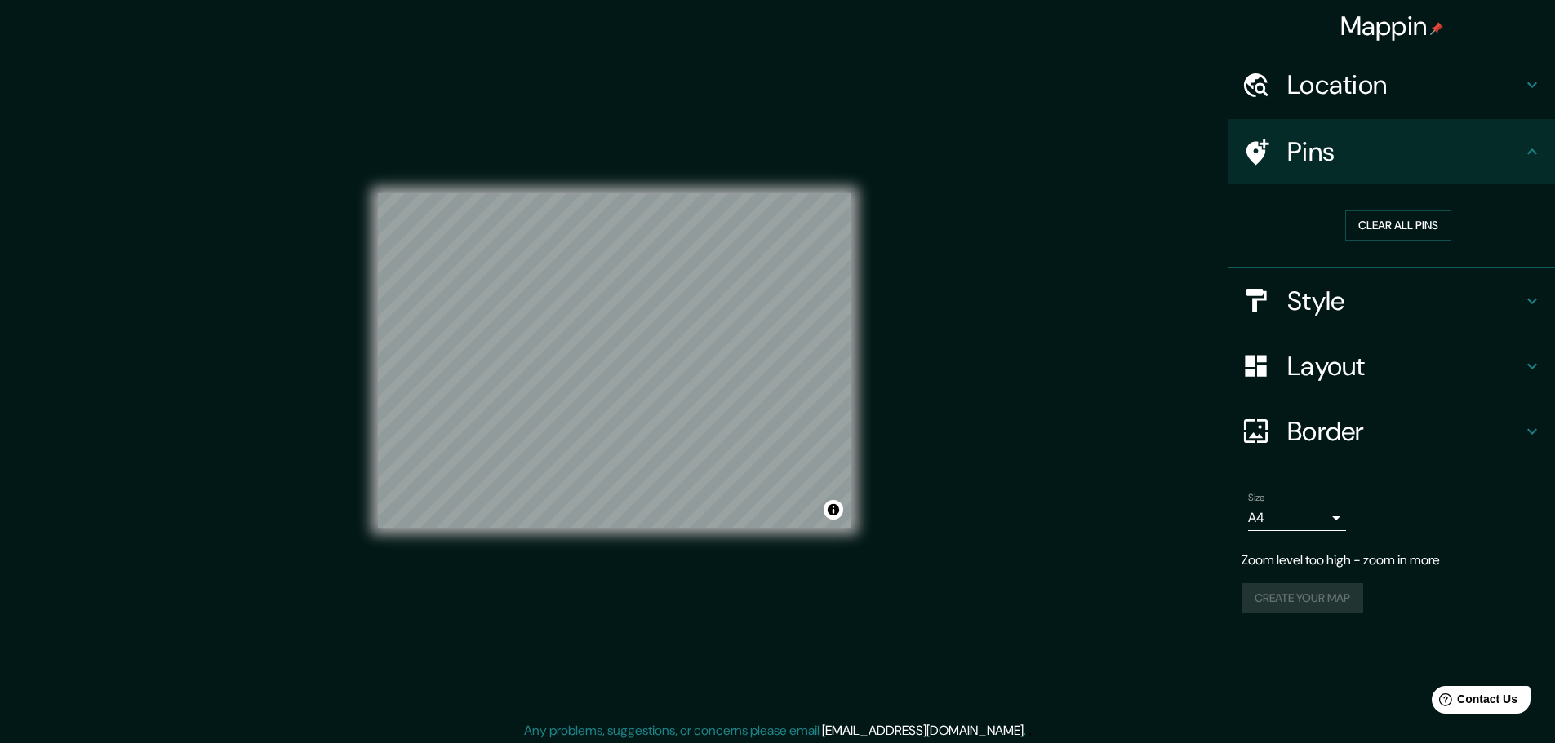
click at [1384, 95] on h4 "Location" at bounding box center [1404, 85] width 235 height 33
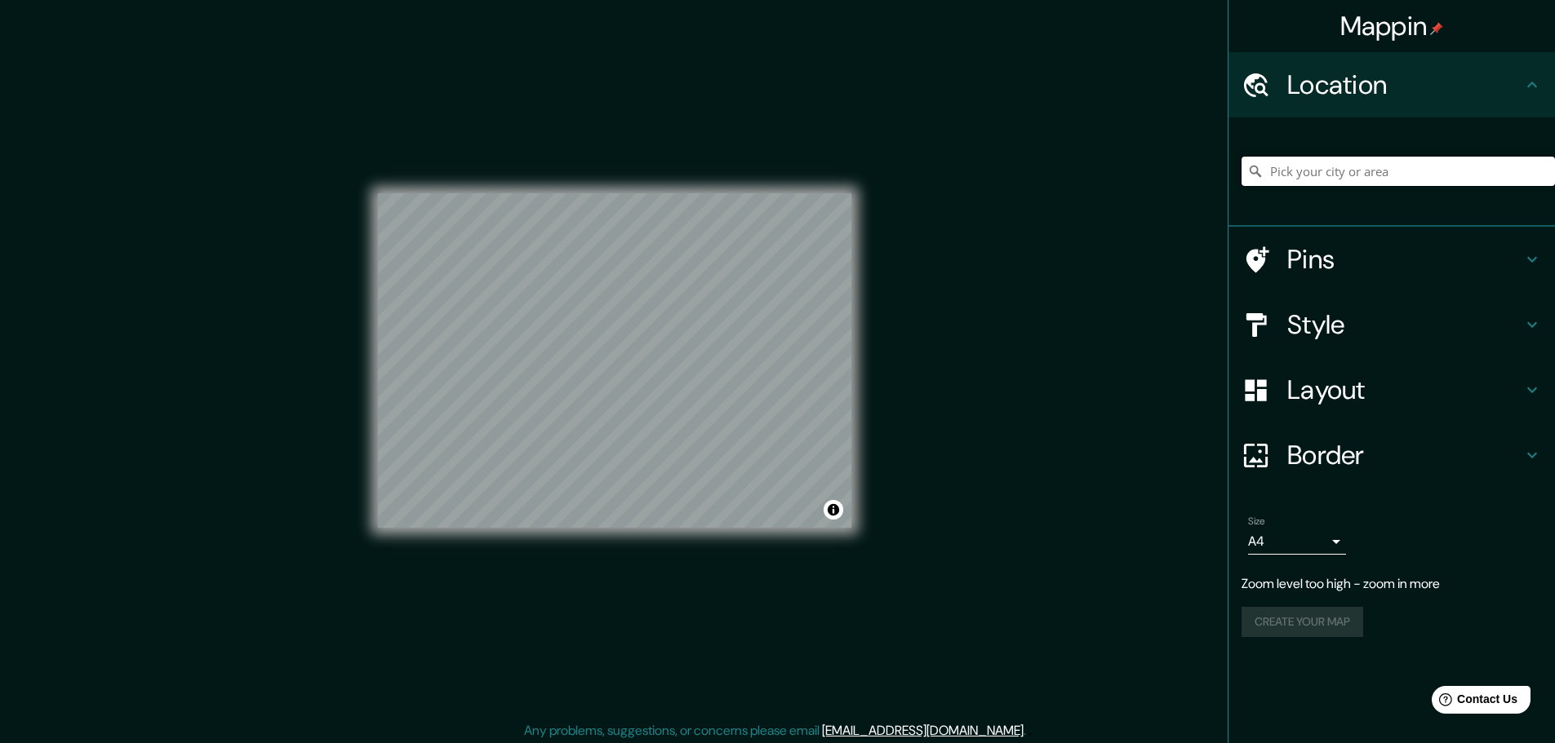
click at [1355, 175] on input "Pick your city or area" at bounding box center [1397, 171] width 313 height 29
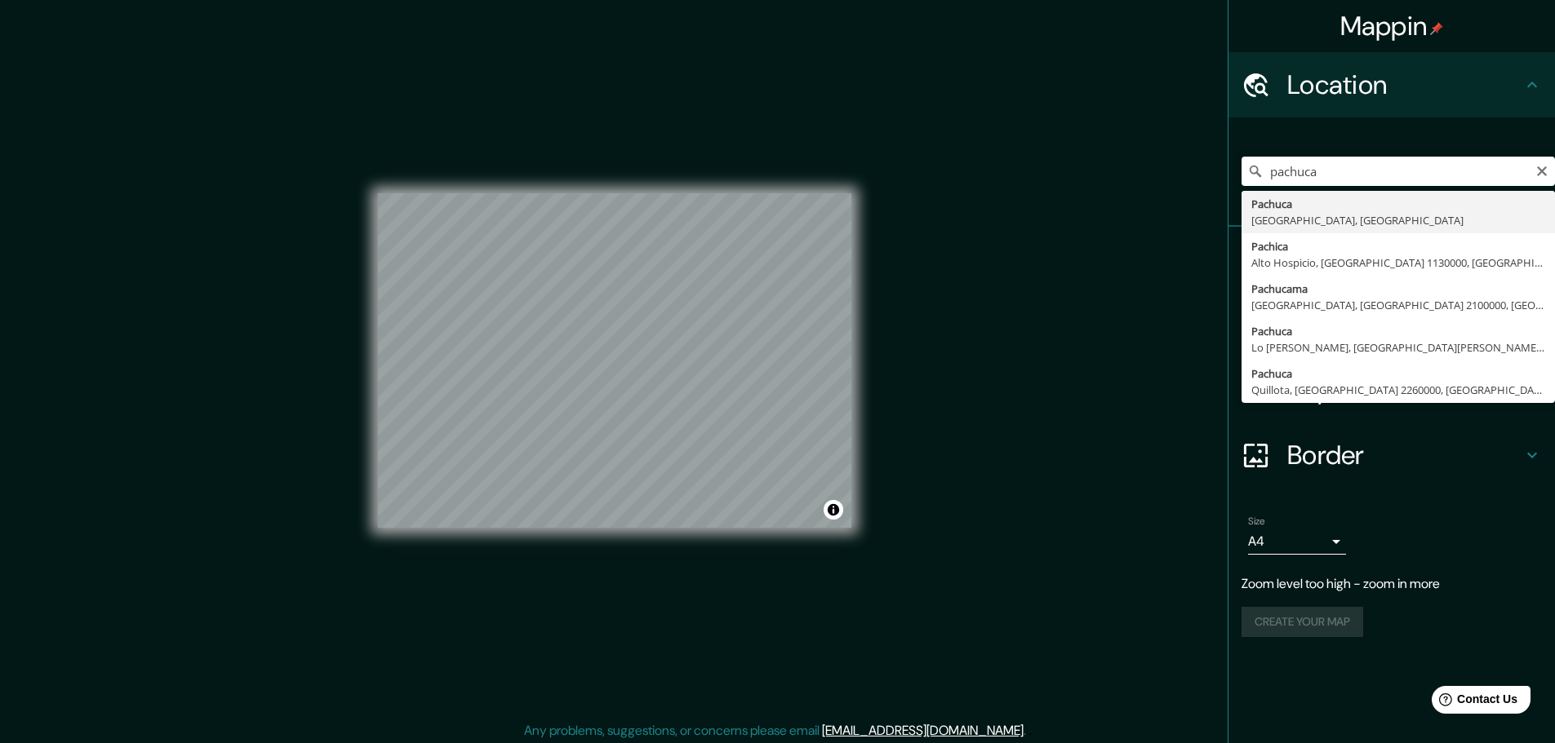
type input "Pachuca, [GEOGRAPHIC_DATA], [GEOGRAPHIC_DATA]"
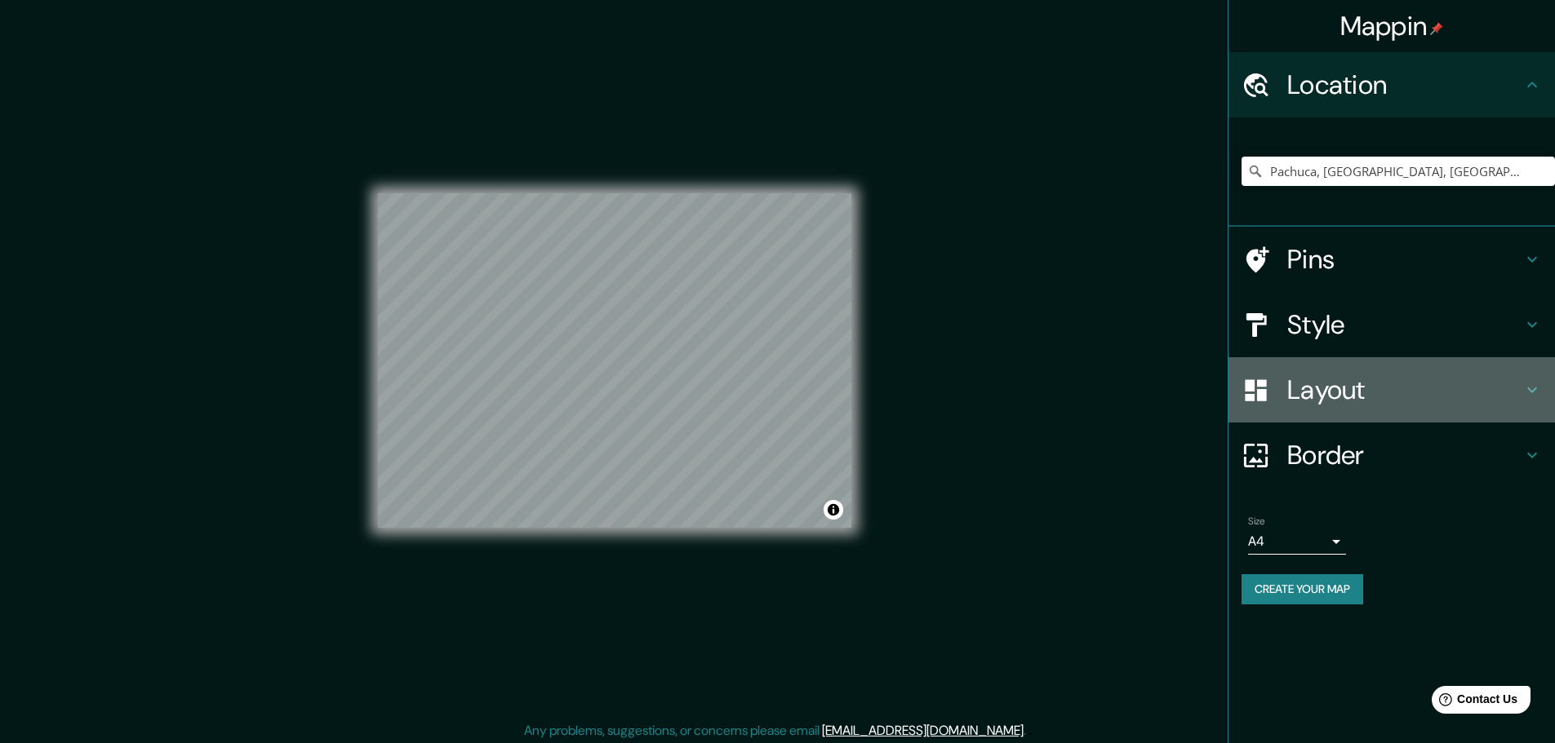
click at [1353, 405] on h4 "Layout" at bounding box center [1404, 390] width 235 height 33
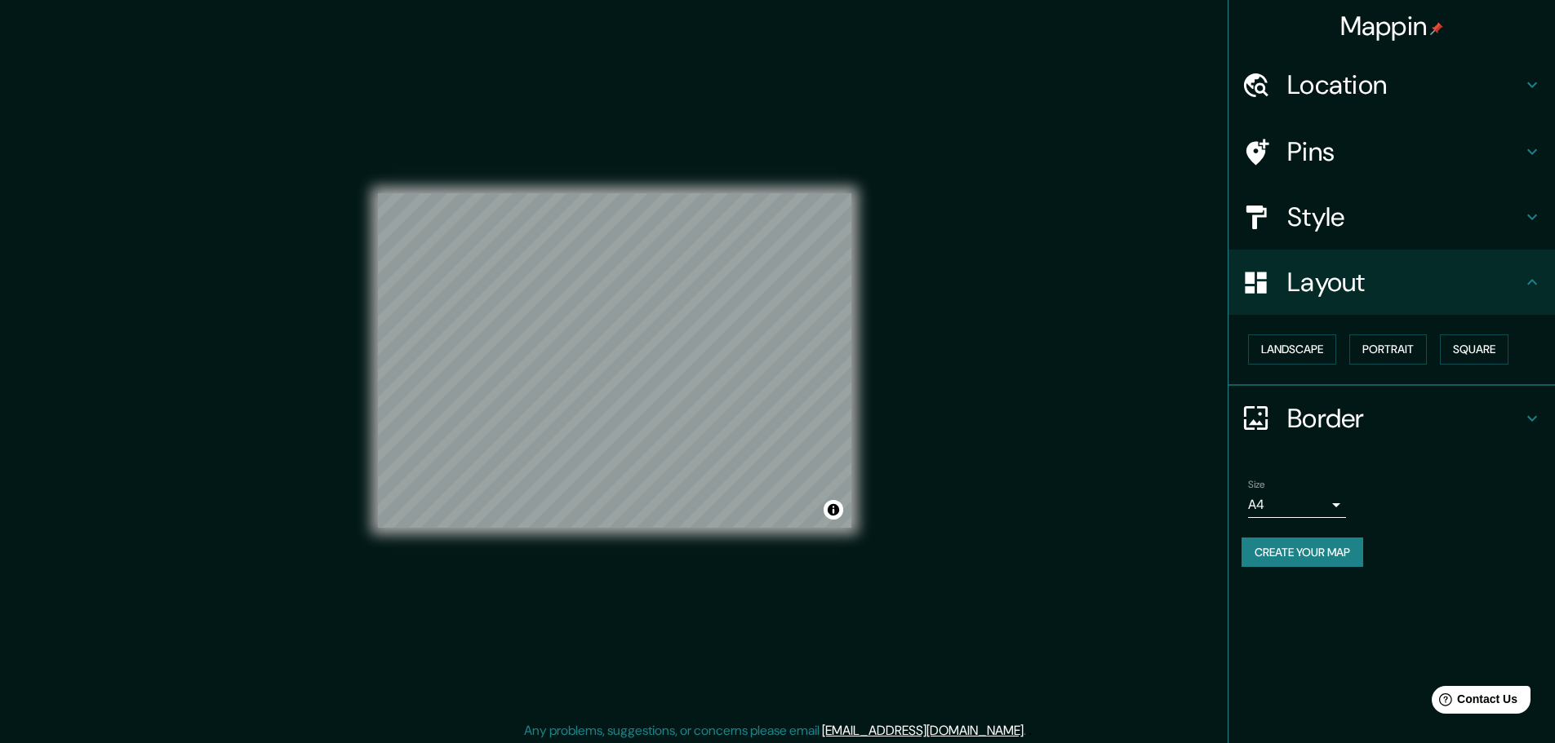
click at [1315, 187] on div "Style" at bounding box center [1391, 216] width 326 height 65
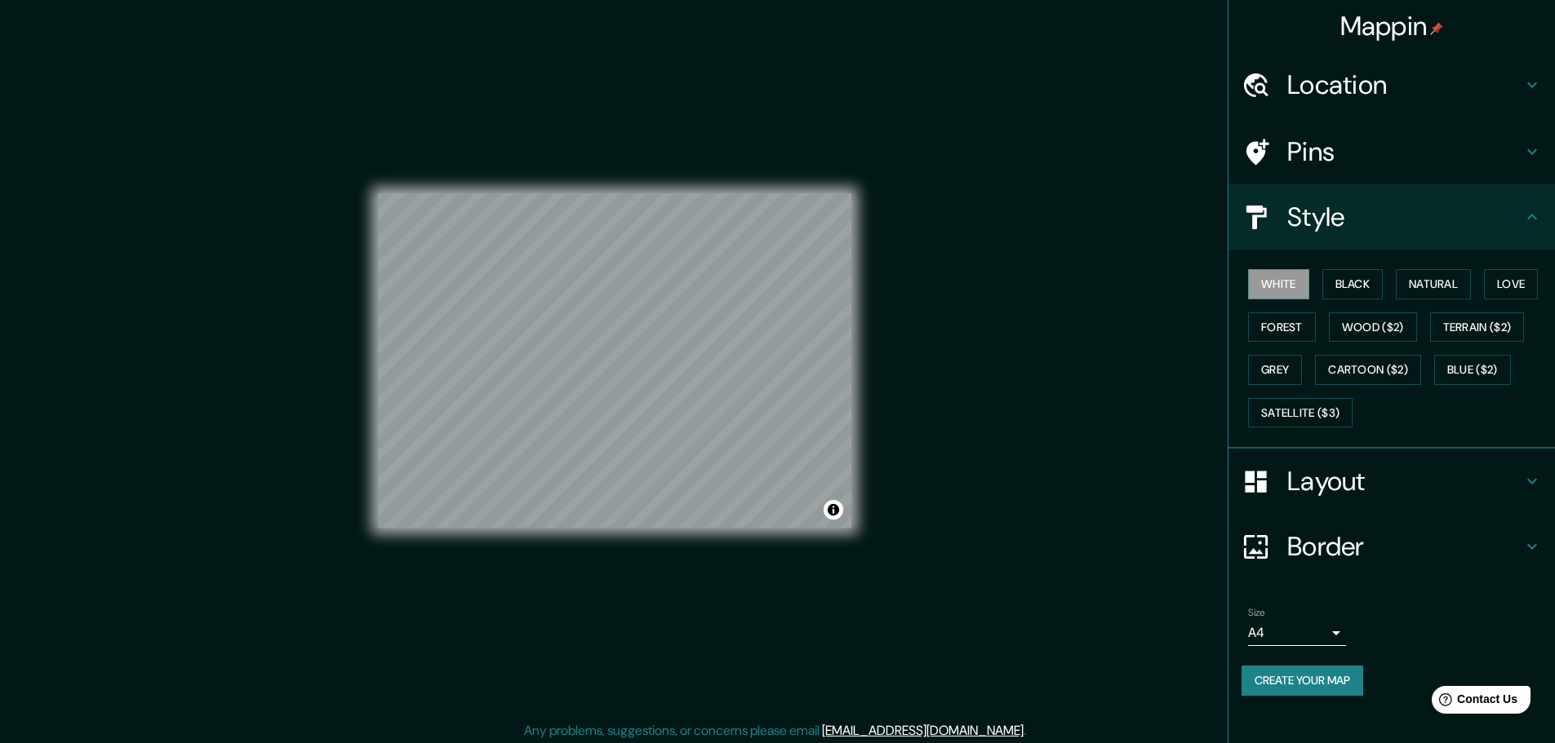
click at [1351, 211] on h4 "Style" at bounding box center [1404, 217] width 235 height 33
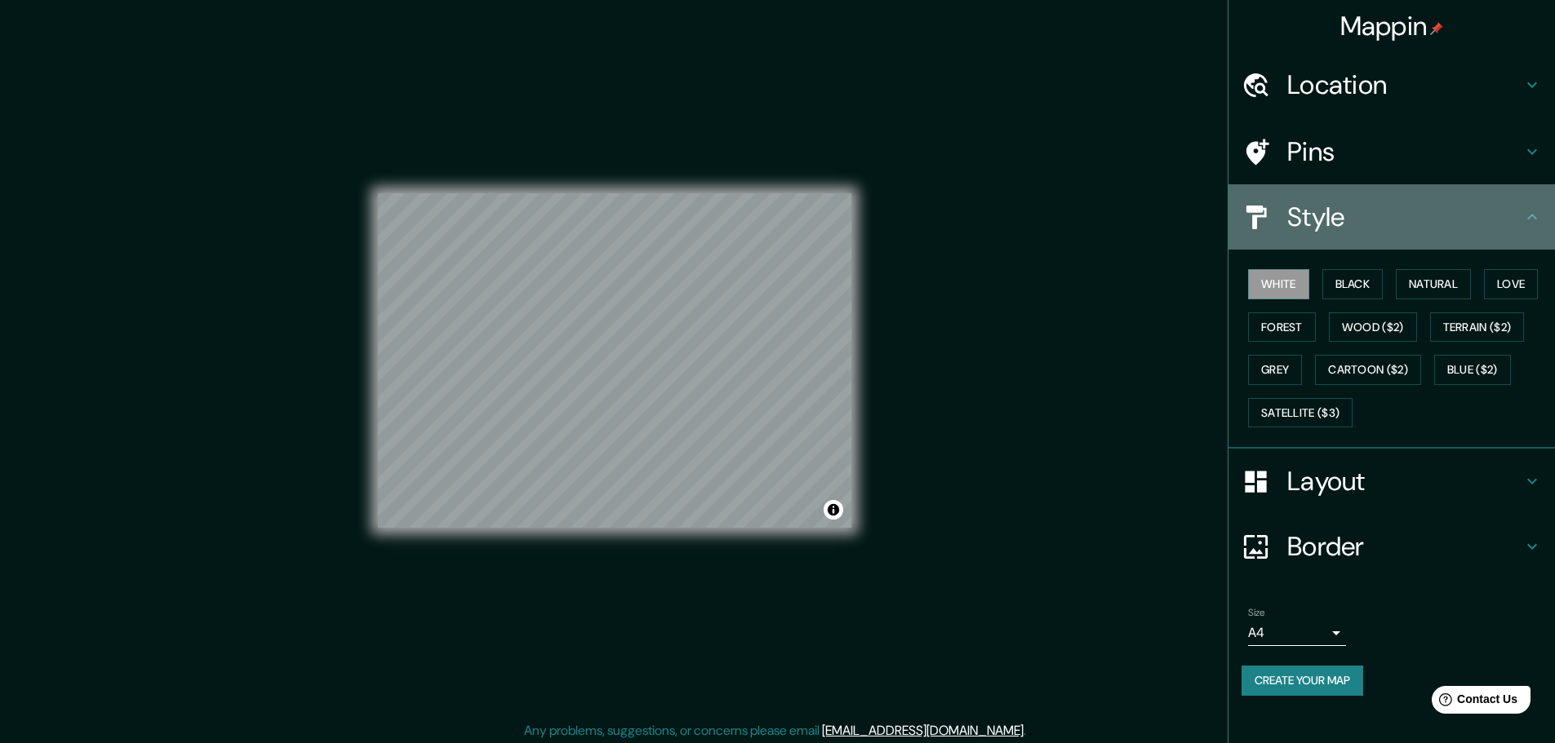
click at [1337, 208] on h4 "Style" at bounding box center [1404, 217] width 235 height 33
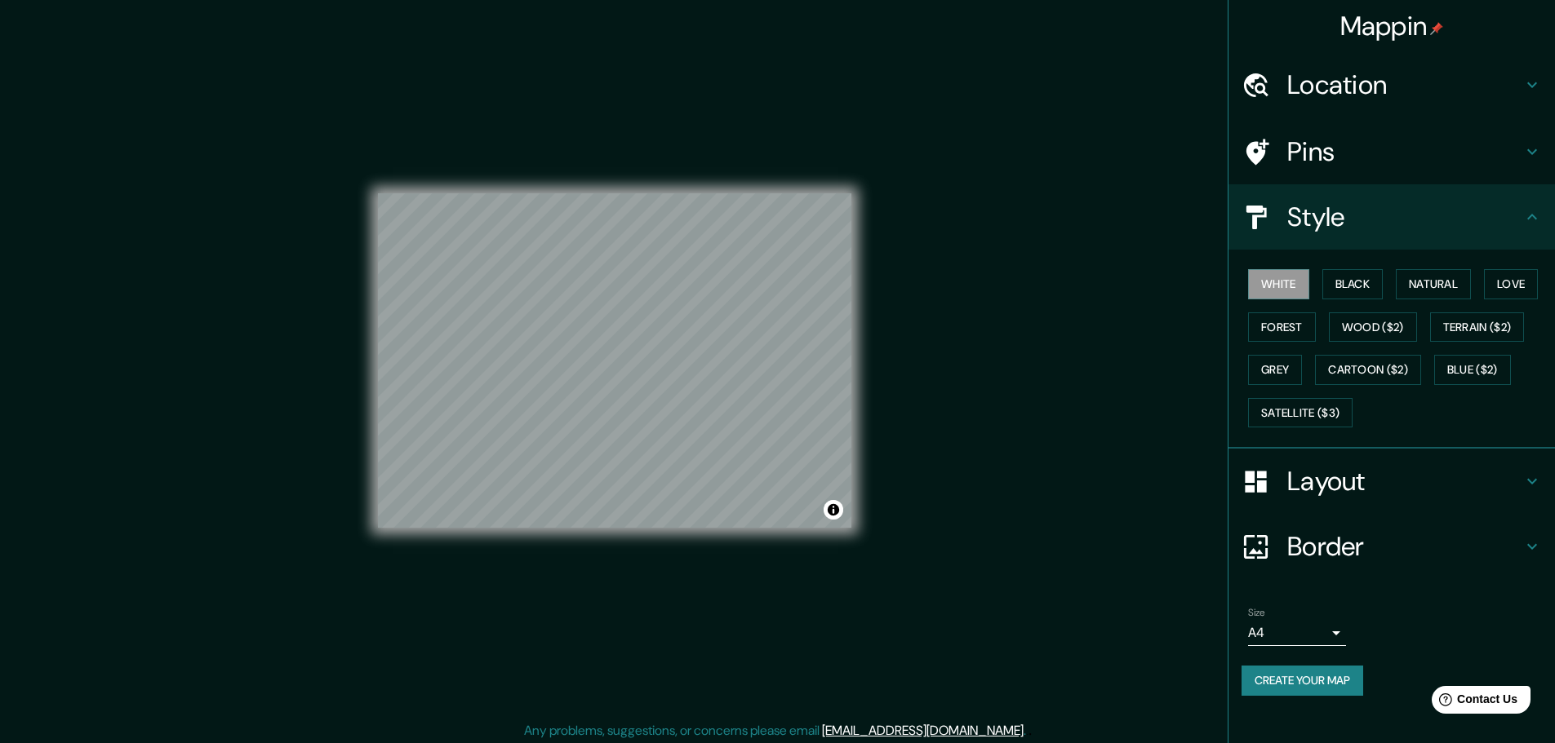
click at [1528, 203] on div "Style" at bounding box center [1391, 216] width 326 height 65
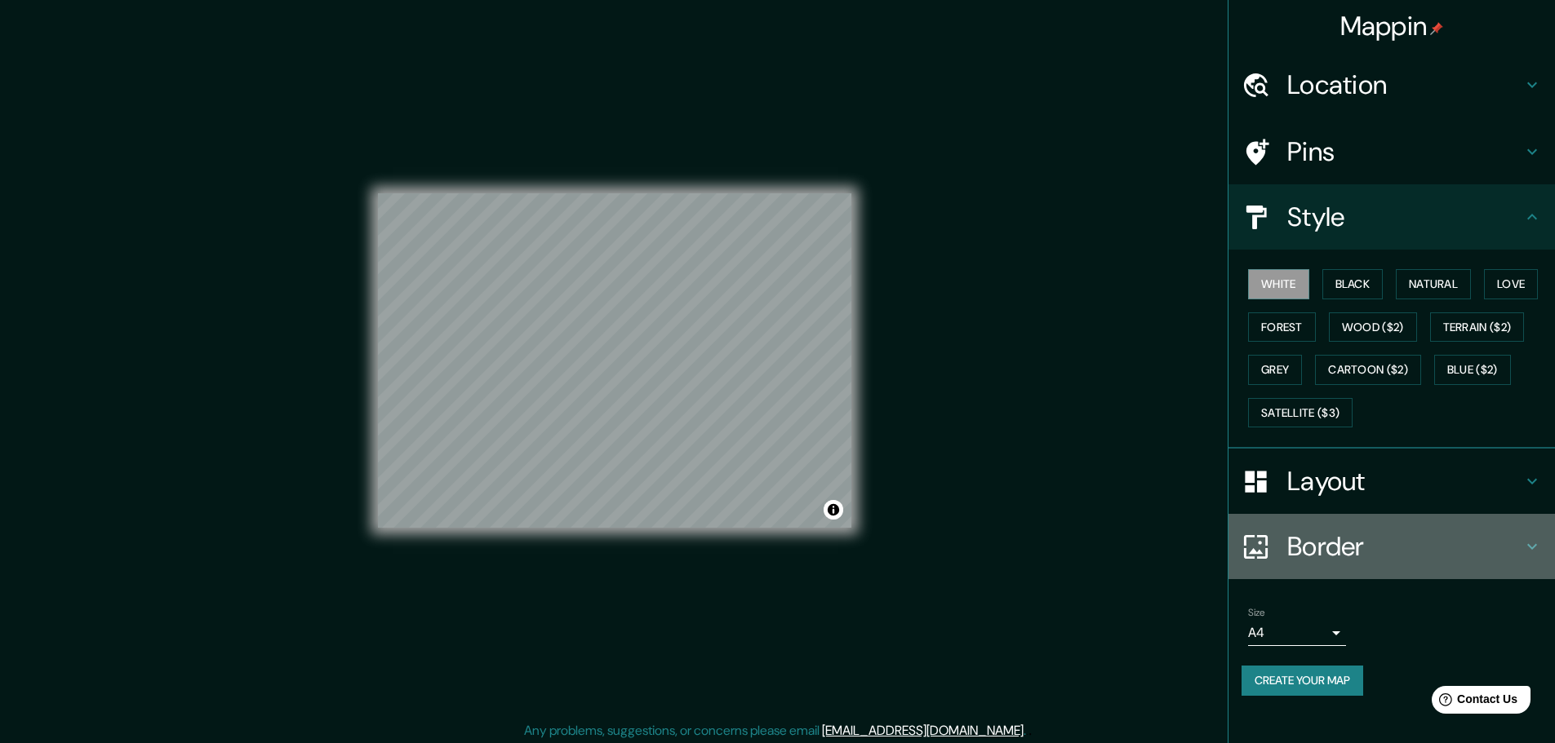
click at [1358, 542] on h4 "Border" at bounding box center [1404, 546] width 235 height 33
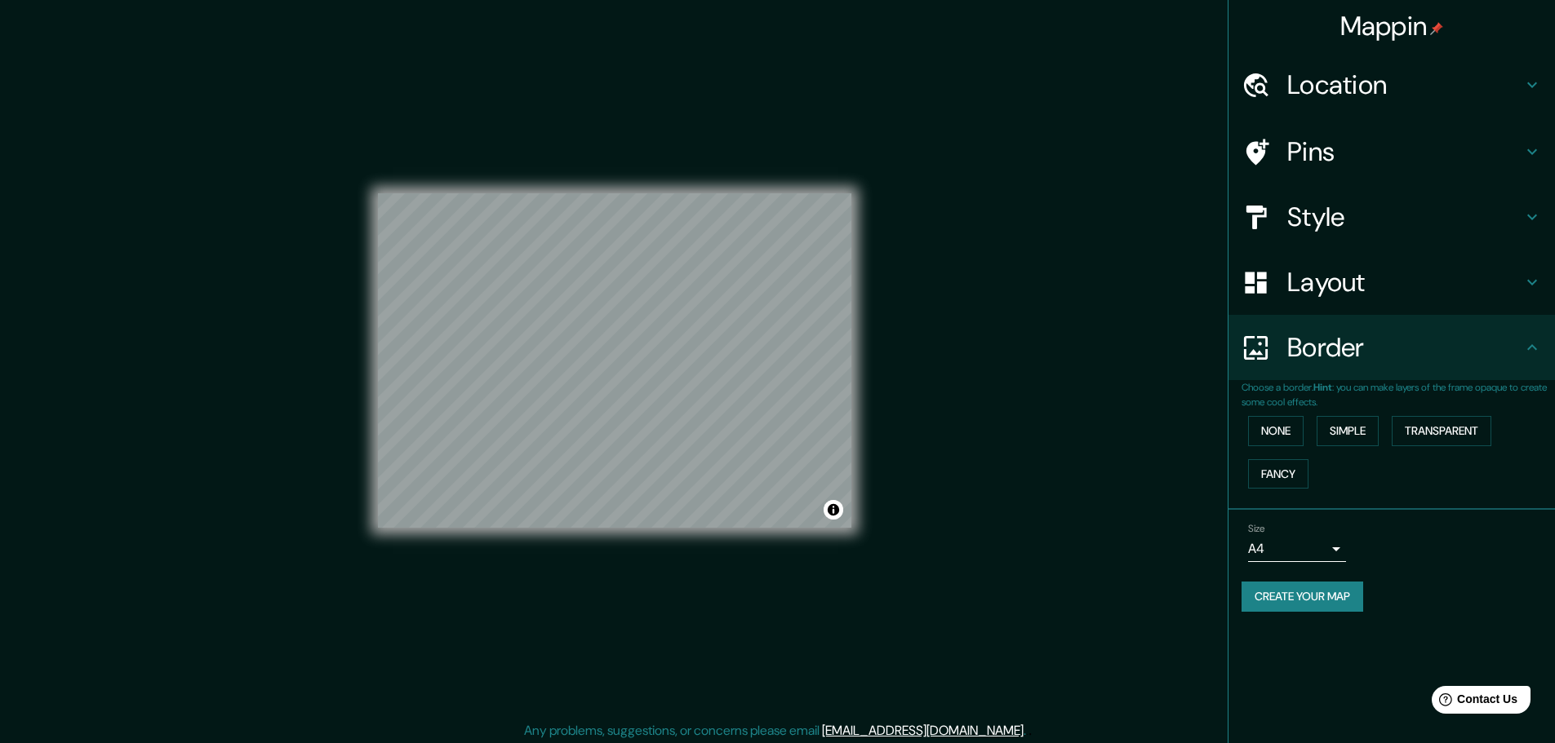
click at [1346, 292] on h4 "Layout" at bounding box center [1404, 282] width 235 height 33
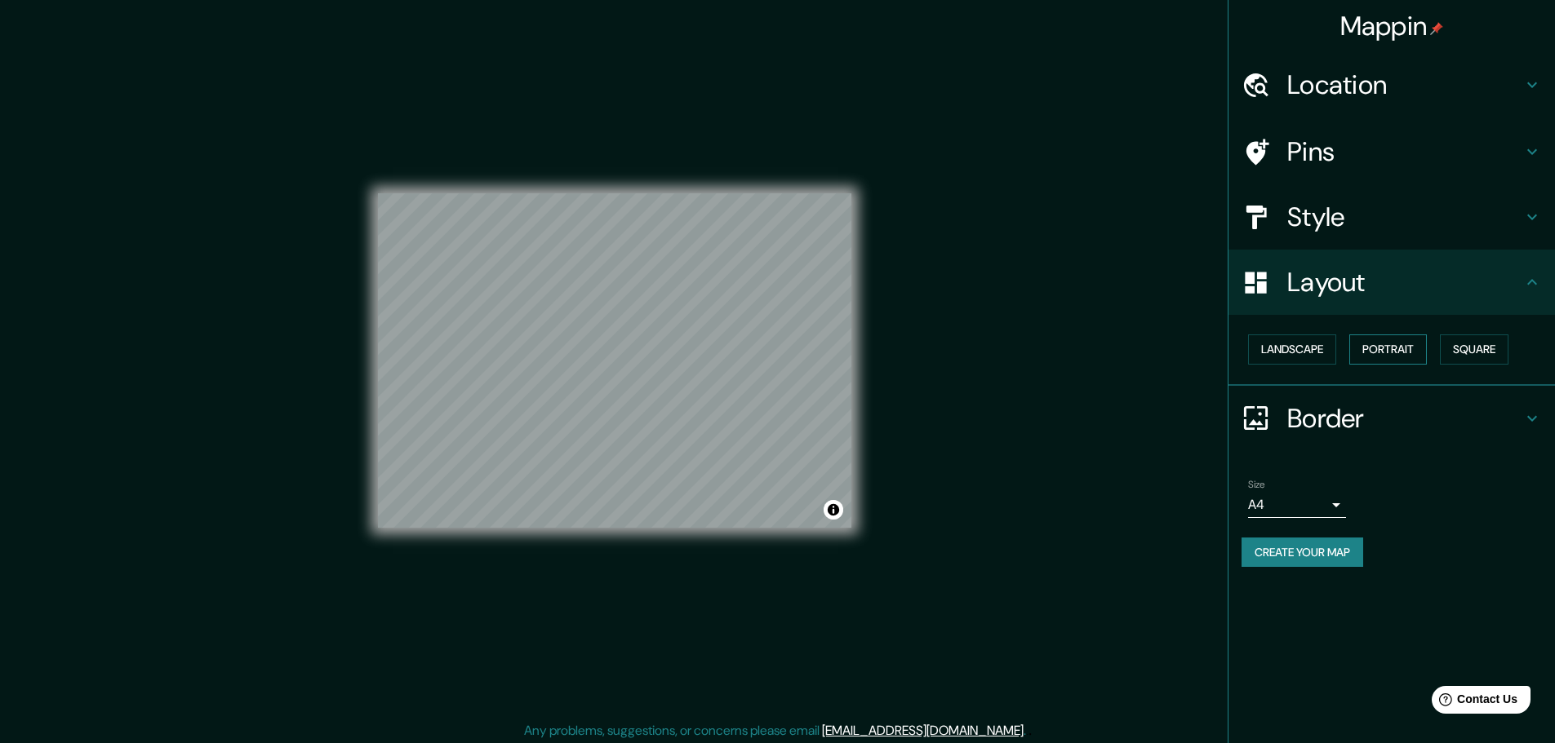
click at [1370, 356] on button "Portrait" at bounding box center [1388, 350] width 78 height 30
